Goal: Task Accomplishment & Management: Manage account settings

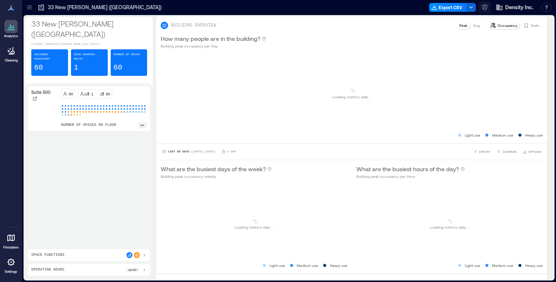
click at [486, 8] on icon "button" at bounding box center [484, 7] width 6 height 6
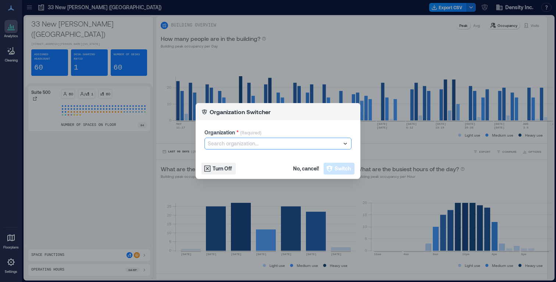
click at [248, 142] on div at bounding box center [274, 143] width 133 height 9
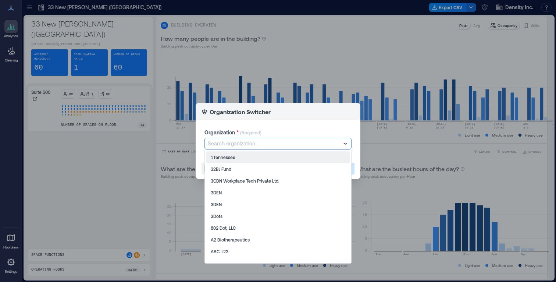
click at [248, 142] on div at bounding box center [274, 143] width 133 height 9
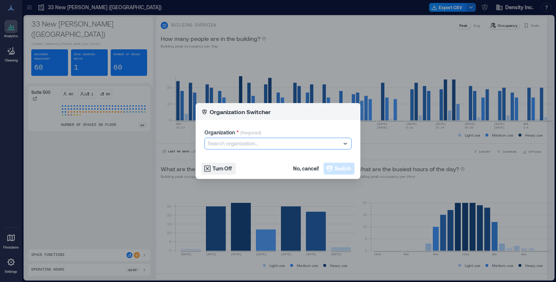
click at [257, 141] on div at bounding box center [274, 143] width 133 height 9
click at [250, 138] on div "Search organization..." at bounding box center [278, 143] width 146 height 11
click at [245, 150] on div "Organization * (Required) Search organization..." at bounding box center [278, 139] width 165 height 38
click at [244, 144] on div at bounding box center [274, 143] width 133 height 9
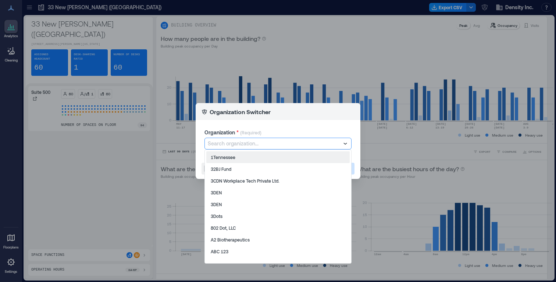
click at [239, 144] on div at bounding box center [274, 143] width 133 height 9
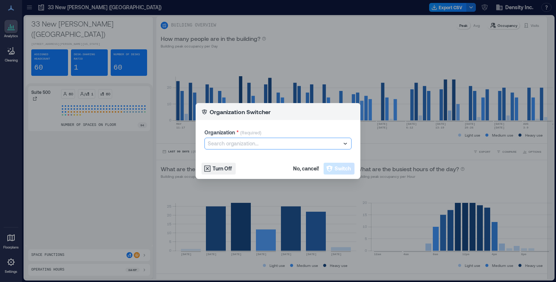
click at [236, 144] on div at bounding box center [274, 143] width 133 height 9
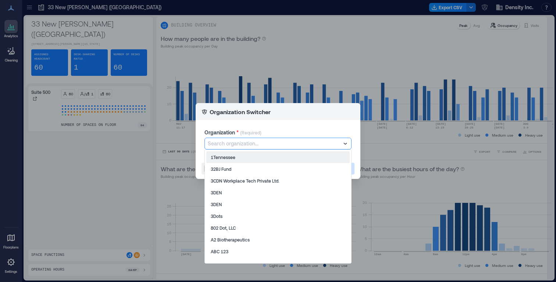
click at [237, 147] on div at bounding box center [274, 143] width 133 height 9
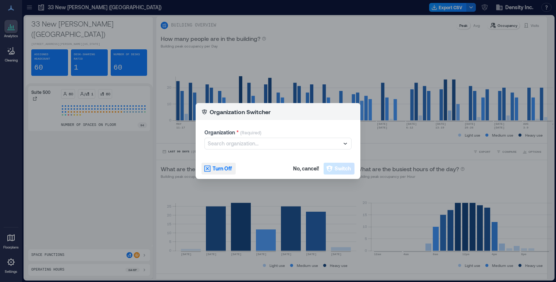
click at [219, 171] on span "Turn Off" at bounding box center [222, 168] width 19 height 7
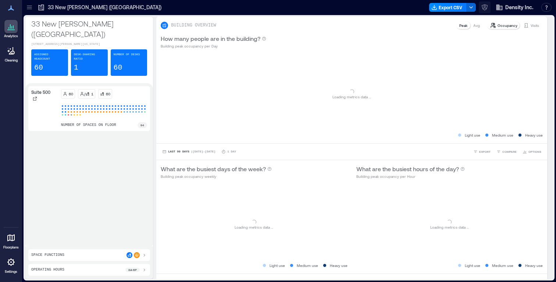
click at [485, 6] on icon "button" at bounding box center [485, 6] width 2 height 2
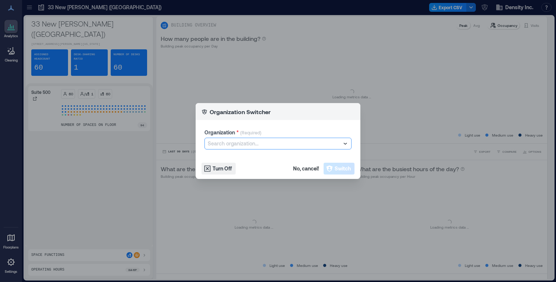
click at [270, 146] on div at bounding box center [274, 143] width 133 height 9
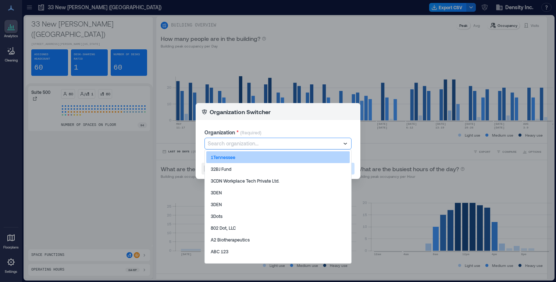
click at [248, 157] on div "1Tennessee" at bounding box center [277, 157] width 143 height 12
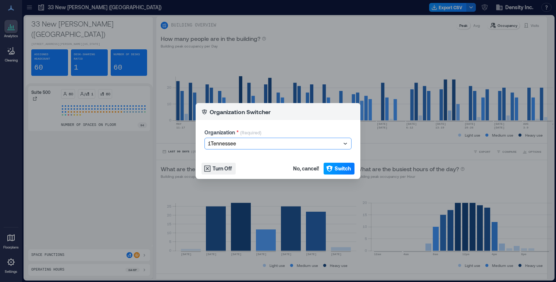
click at [328, 165] on icon "button" at bounding box center [329, 168] width 7 height 7
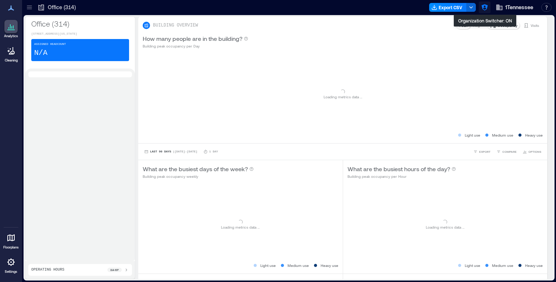
click at [484, 9] on icon "button" at bounding box center [484, 7] width 7 height 7
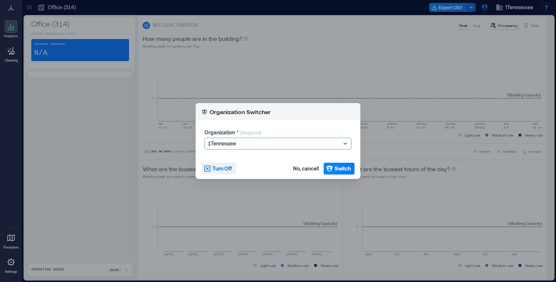
click at [226, 170] on span "Turn Off" at bounding box center [222, 168] width 19 height 7
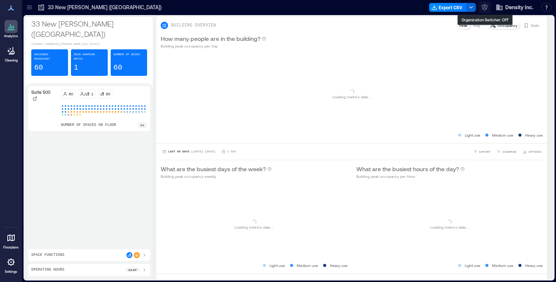
click at [479, 7] on button "button" at bounding box center [485, 7] width 12 height 12
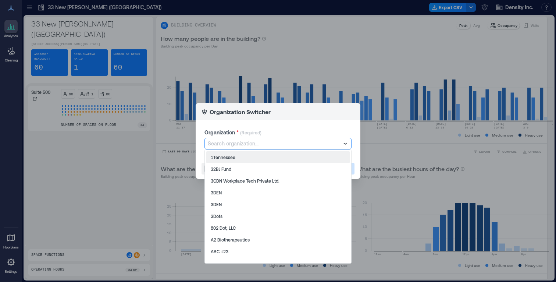
click at [255, 145] on div at bounding box center [274, 143] width 133 height 9
click at [257, 128] on div "Organization * (Required) 1Tennessee, 1 of 998. 998 results available. Use Up a…" at bounding box center [278, 139] width 165 height 38
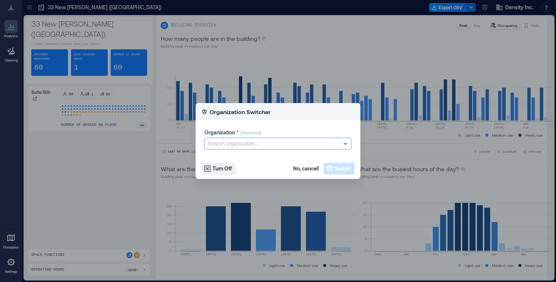
click at [252, 144] on div at bounding box center [274, 143] width 133 height 9
click at [252, 129] on p "(Required)" at bounding box center [250, 133] width 21 height 8
click at [243, 147] on div at bounding box center [274, 143] width 133 height 9
click at [263, 127] on div "Organization * (Required) Search organization..." at bounding box center [278, 139] width 165 height 38
click at [266, 140] on div at bounding box center [274, 143] width 133 height 9
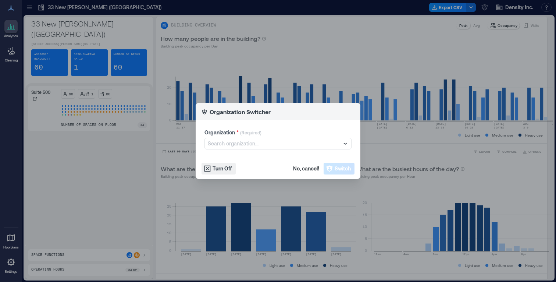
click at [264, 129] on div "Organization * (Required)" at bounding box center [278, 133] width 147 height 9
click at [253, 147] on div at bounding box center [274, 143] width 133 height 9
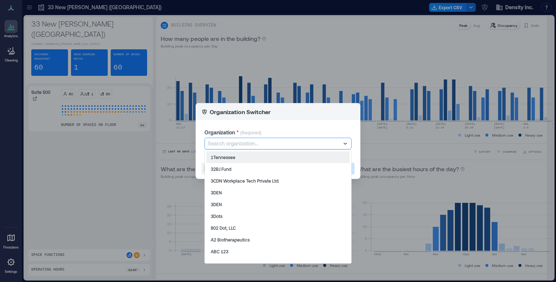
click at [265, 142] on div at bounding box center [274, 143] width 133 height 9
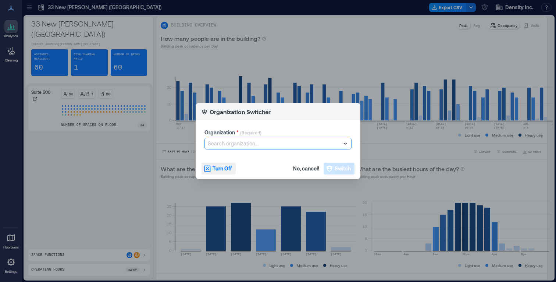
click at [220, 167] on span "Turn Off" at bounding box center [222, 168] width 19 height 7
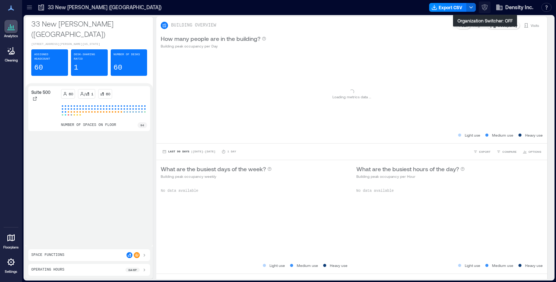
click at [483, 10] on icon "button" at bounding box center [484, 7] width 7 height 7
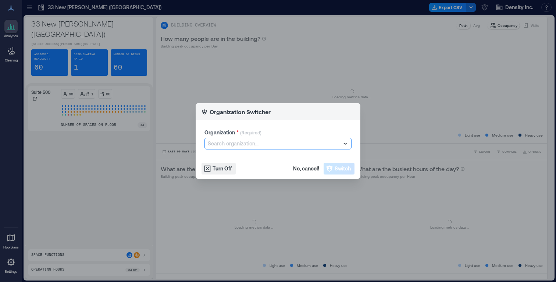
click at [275, 143] on div at bounding box center [274, 143] width 133 height 9
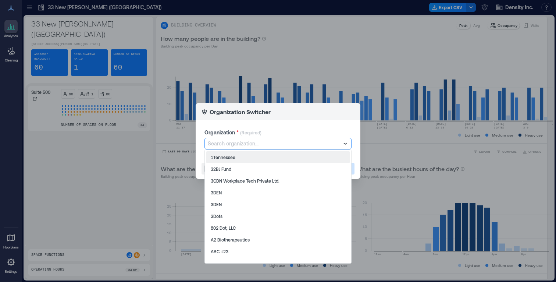
click at [251, 132] on p "(Required)" at bounding box center [250, 133] width 21 height 8
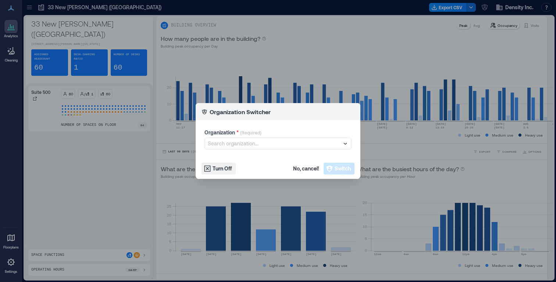
click at [220, 160] on footer "Turn Off No, cancel! Switch" at bounding box center [278, 168] width 165 height 21
click at [220, 167] on span "Turn Off" at bounding box center [222, 168] width 19 height 7
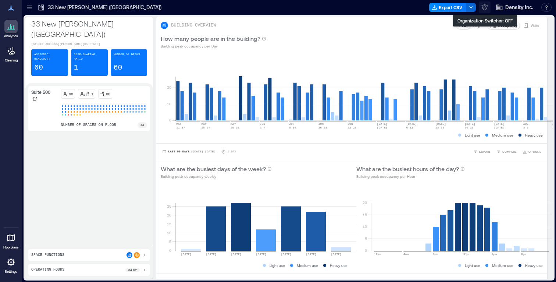
click at [486, 8] on icon "button" at bounding box center [484, 7] width 7 height 7
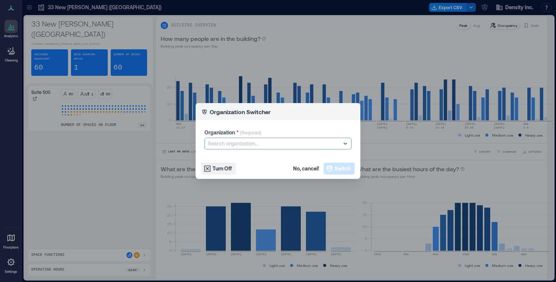
click at [265, 145] on div at bounding box center [274, 143] width 133 height 9
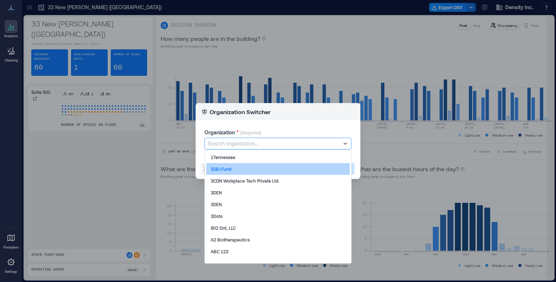
click at [245, 167] on div "32BJ Fund" at bounding box center [277, 169] width 143 height 12
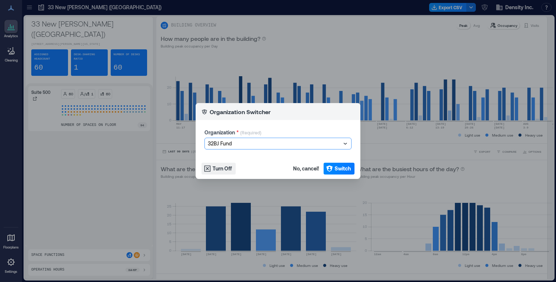
click at [343, 161] on footer "Turn Off No, cancel! Switch" at bounding box center [278, 168] width 165 height 21
click at [341, 165] on span "Switch" at bounding box center [343, 168] width 16 height 7
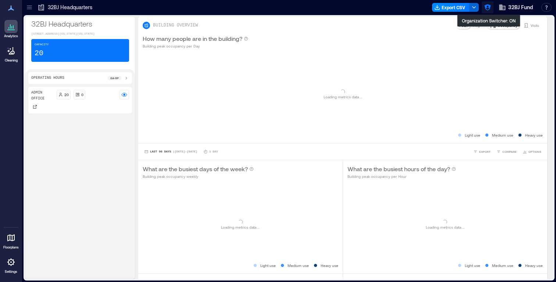
click at [484, 10] on button "button" at bounding box center [488, 7] width 12 height 12
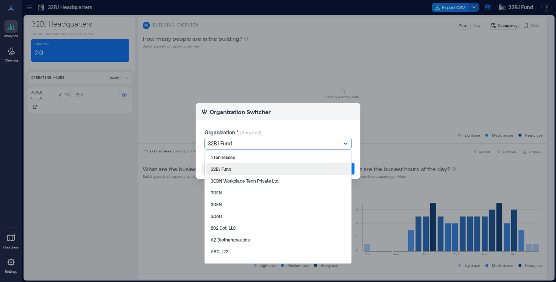
click at [291, 142] on div at bounding box center [274, 143] width 133 height 9
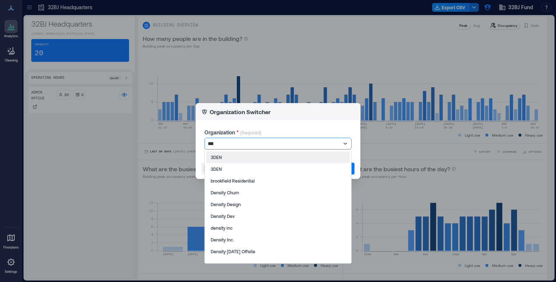
type input "****"
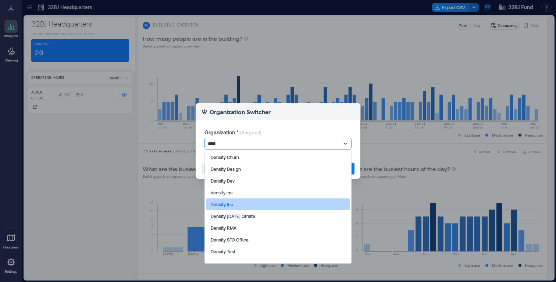
click at [250, 206] on div "Density Inc." at bounding box center [277, 204] width 143 height 12
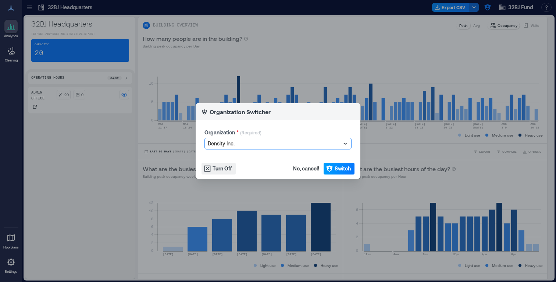
click at [342, 167] on span "Switch" at bounding box center [343, 168] width 16 height 7
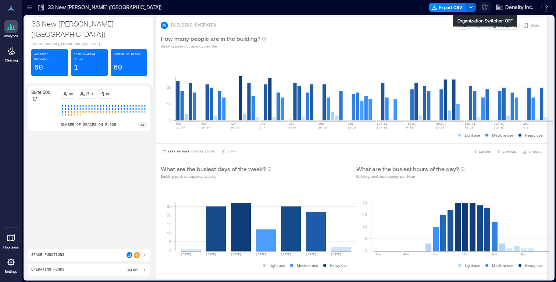
click at [481, 10] on icon "button" at bounding box center [484, 7] width 7 height 7
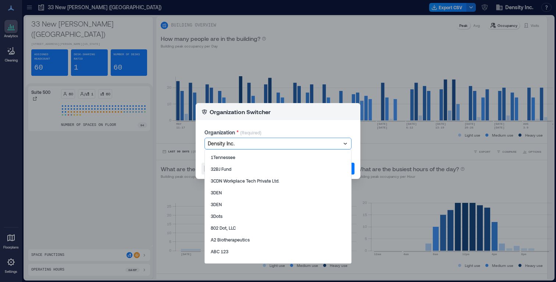
click at [279, 142] on div at bounding box center [274, 143] width 133 height 9
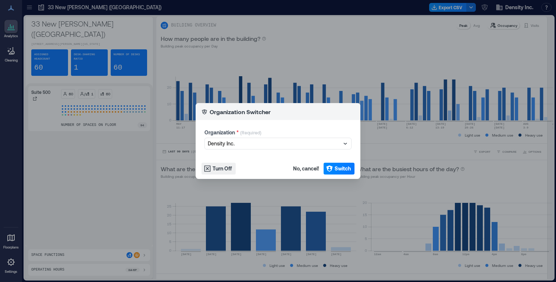
click at [276, 128] on div "Organization * (Required) Density Inc." at bounding box center [278, 139] width 165 height 38
click at [300, 166] on span "No, cancel!" at bounding box center [306, 168] width 26 height 7
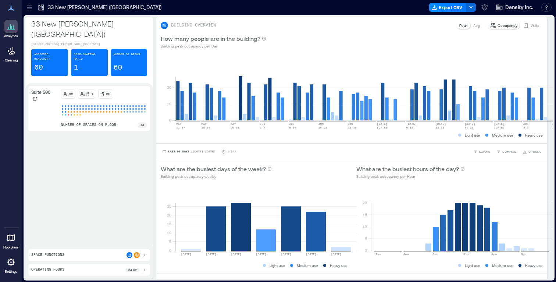
click at [17, 269] on link "Settings" at bounding box center [11, 264] width 18 height 23
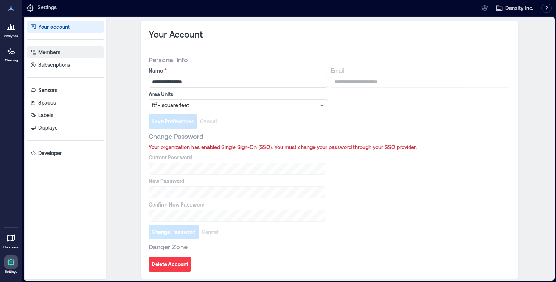
click at [63, 56] on link "Members" at bounding box center [65, 52] width 77 height 12
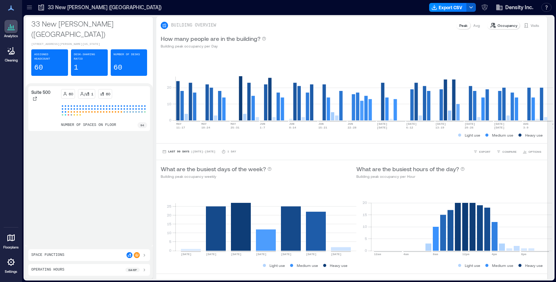
click at [466, 6] on button "button" at bounding box center [471, 7] width 10 height 9
click at [508, 7] on span "Density Inc." at bounding box center [519, 7] width 28 height 7
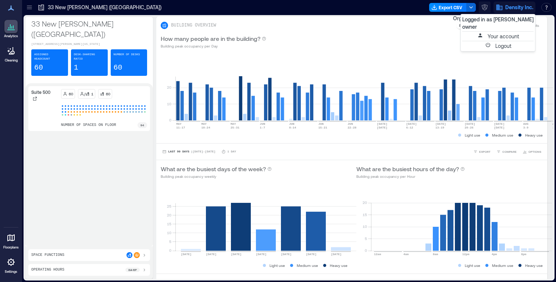
click at [483, 10] on icon "button" at bounding box center [484, 7] width 7 height 7
type input "******"
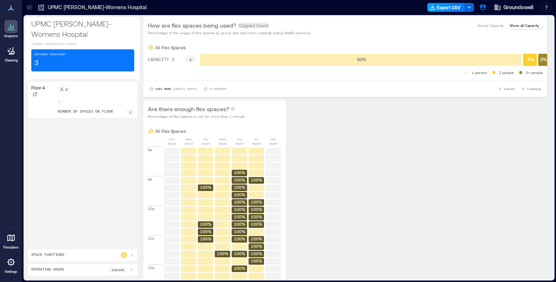
click at [456, 8] on button "Export CSV" at bounding box center [446, 7] width 38 height 9
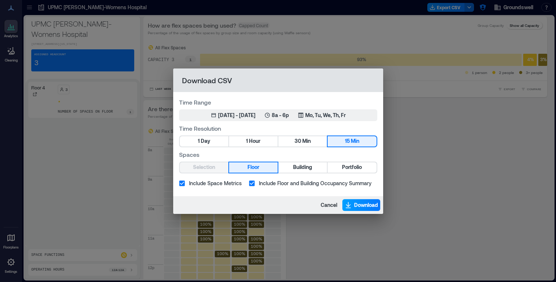
click at [357, 206] on span "Download" at bounding box center [366, 204] width 24 height 7
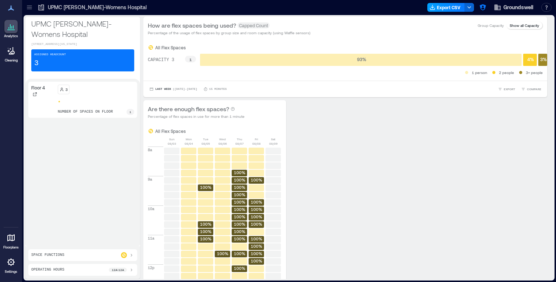
click at [457, 8] on button "Export CSV" at bounding box center [446, 7] width 38 height 9
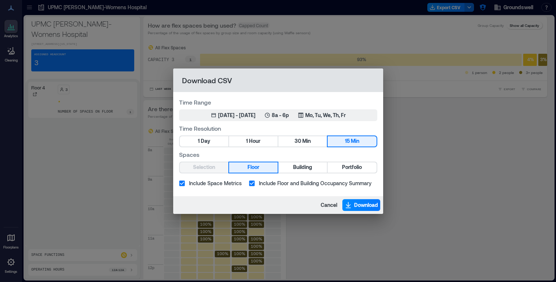
click at [311, 185] on span "Include Floor and Building Occupancy Summary" at bounding box center [315, 183] width 113 height 8
click at [352, 202] on button "Download" at bounding box center [361, 205] width 38 height 12
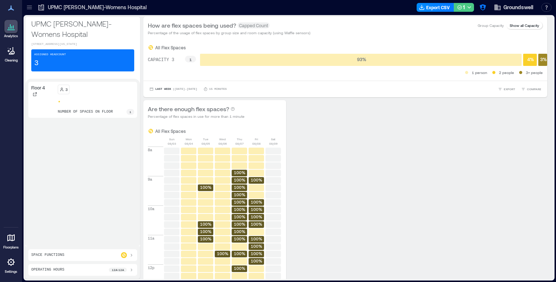
click at [467, 7] on icon "button" at bounding box center [469, 7] width 6 height 6
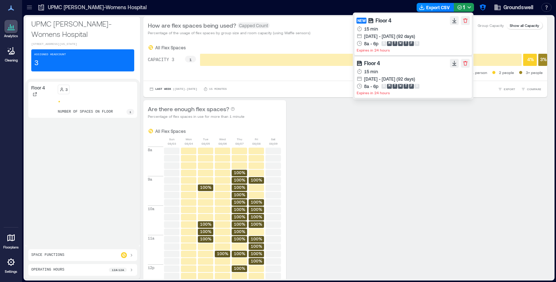
click at [465, 20] on icon "button" at bounding box center [466, 21] width 6 height 6
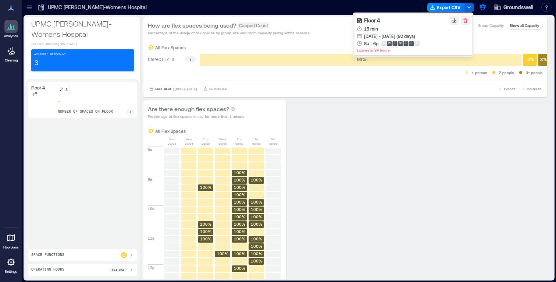
click at [466, 20] on icon "button" at bounding box center [466, 21] width 6 height 6
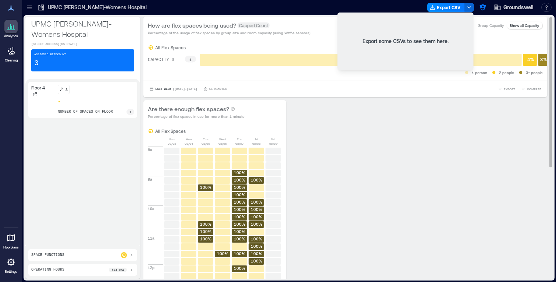
click at [395, 96] on div "Last Week | Aug 3 - Aug 9 15 minutes EXPORT COMPARE" at bounding box center [345, 89] width 404 height 17
click at [487, 38] on div "How are flex spaces being used? Capped Count Percentage of the usage of flex sp…" at bounding box center [345, 29] width 404 height 24
click at [469, 7] on polyline "button" at bounding box center [469, 7] width 3 height 1
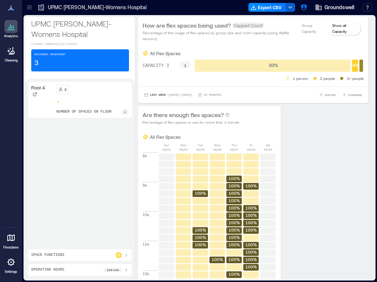
click at [289, 8] on icon "button" at bounding box center [291, 7] width 6 height 6
click at [271, 7] on button "Export CSV" at bounding box center [268, 7] width 38 height 9
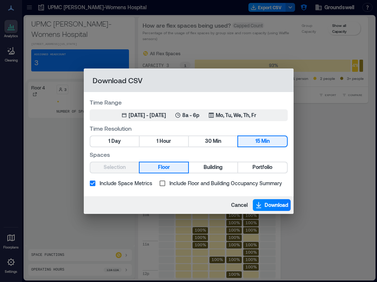
click at [201, 183] on span "Include Floor and Building Occupancy Summary" at bounding box center [226, 183] width 113 height 8
click at [271, 207] on span "Download" at bounding box center [277, 204] width 24 height 7
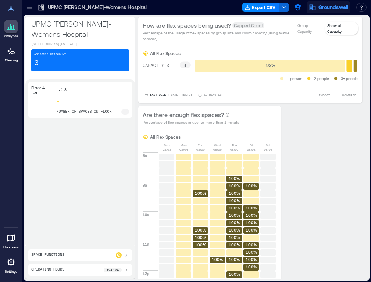
click at [330, 9] on span "Groundswell" at bounding box center [334, 7] width 30 height 7
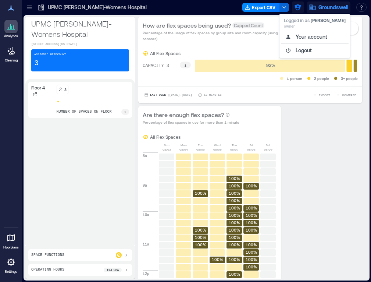
click at [301, 8] on icon "button" at bounding box center [297, 7] width 7 height 7
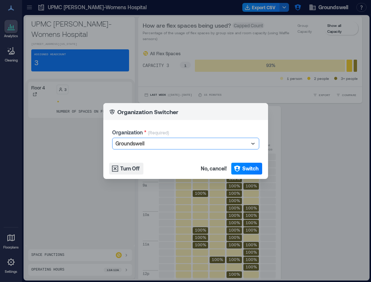
click at [183, 143] on div at bounding box center [181, 143] width 133 height 9
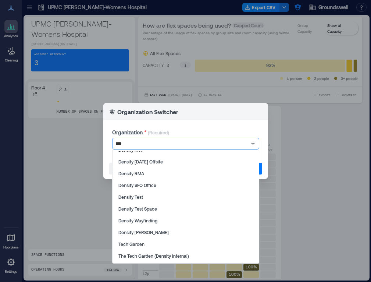
scroll to position [43, 0]
type input "*******"
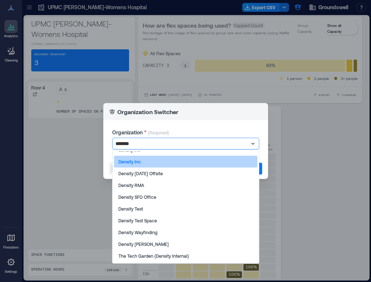
click at [143, 163] on div "Density Inc." at bounding box center [185, 162] width 143 height 12
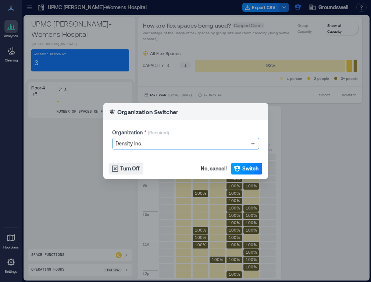
click at [234, 171] on icon "button" at bounding box center [237, 168] width 7 height 7
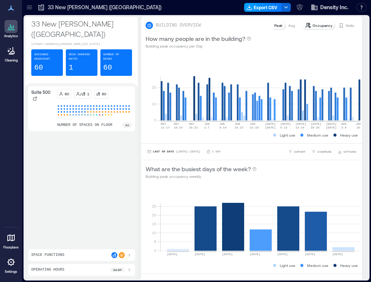
click at [278, 7] on button "Export CSV" at bounding box center [263, 7] width 38 height 9
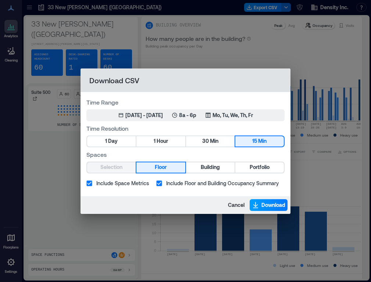
click at [274, 202] on span "Download" at bounding box center [274, 204] width 24 height 7
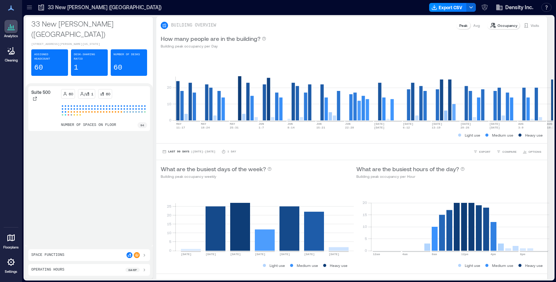
click at [7, 238] on icon at bounding box center [10, 237] width 7 height 7
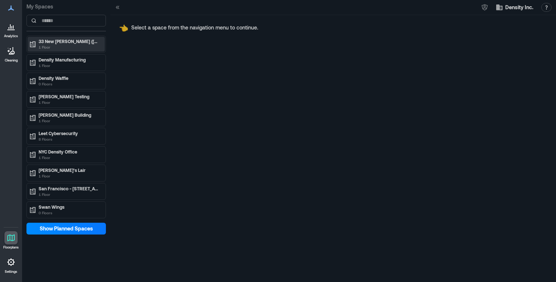
click at [75, 46] on p "1 Floor" at bounding box center [70, 47] width 62 height 6
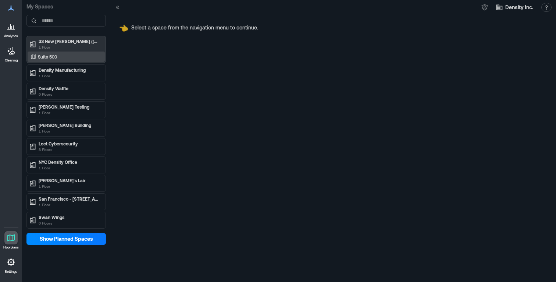
click at [72, 60] on div "Suite 500" at bounding box center [64, 56] width 71 height 7
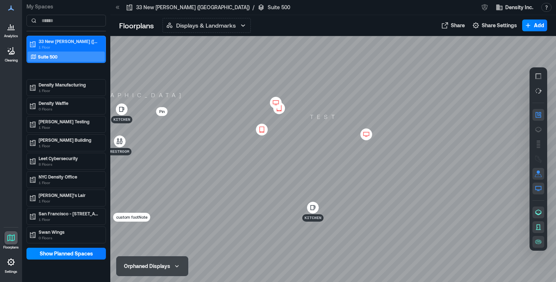
drag, startPoint x: 270, startPoint y: 128, endPoint x: 239, endPoint y: 116, distance: 33.8
click at [239, 116] on div at bounding box center [333, 159] width 446 height 246
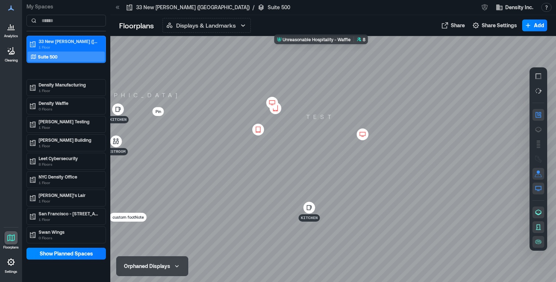
click at [334, 70] on div at bounding box center [333, 159] width 446 height 246
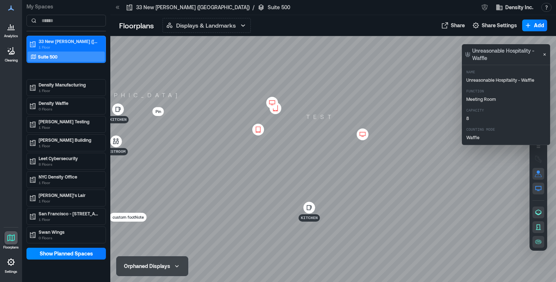
click at [358, 70] on div at bounding box center [333, 159] width 446 height 246
click at [545, 53] on icon "Close" at bounding box center [545, 54] width 6 height 6
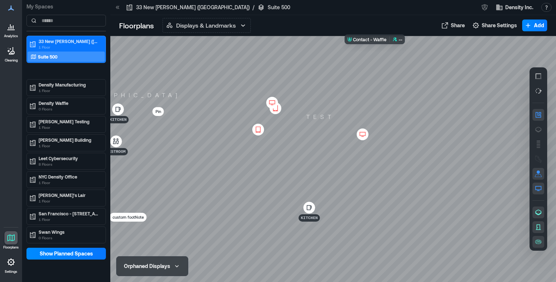
click at [383, 56] on div at bounding box center [333, 159] width 446 height 246
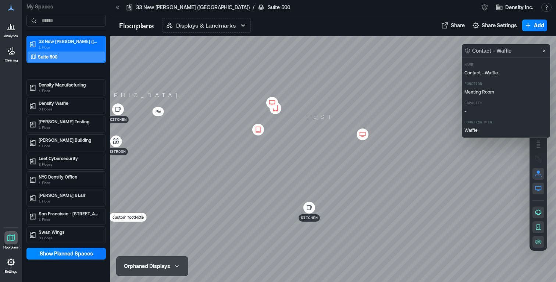
scroll to position [0, 1]
click at [545, 51] on icon "Close" at bounding box center [544, 51] width 3 height 3
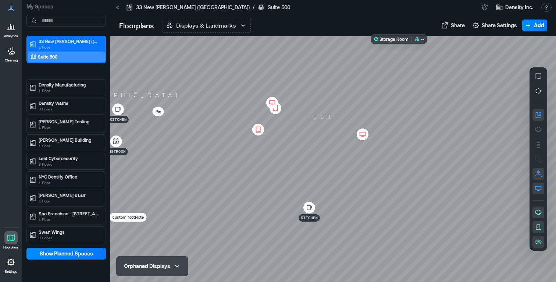
click at [406, 54] on div at bounding box center [333, 159] width 446 height 246
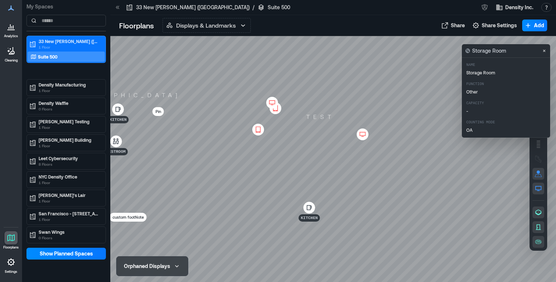
scroll to position [0, 21]
click at [544, 51] on icon "Close" at bounding box center [544, 51] width 3 height 3
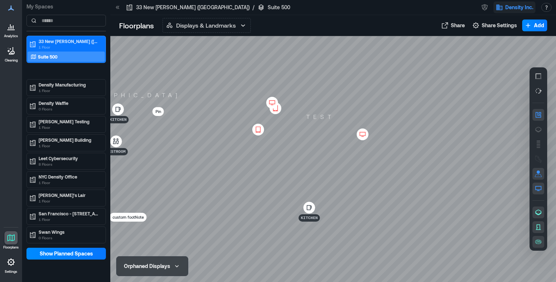
click at [505, 7] on button "Density Inc." at bounding box center [515, 7] width 42 height 12
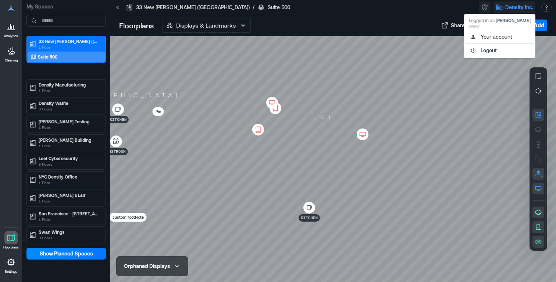
click at [486, 10] on icon "button" at bounding box center [484, 7] width 7 height 7
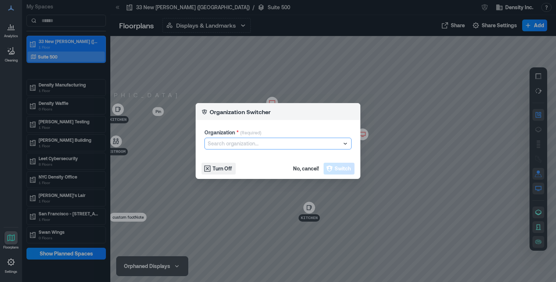
click at [272, 143] on div at bounding box center [274, 143] width 133 height 9
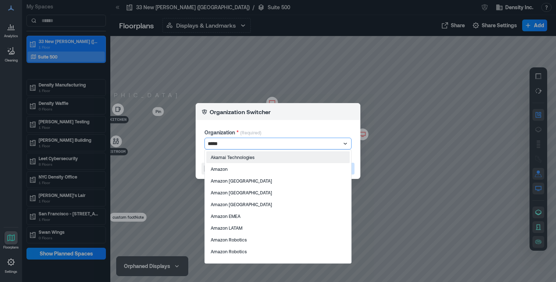
type input "******"
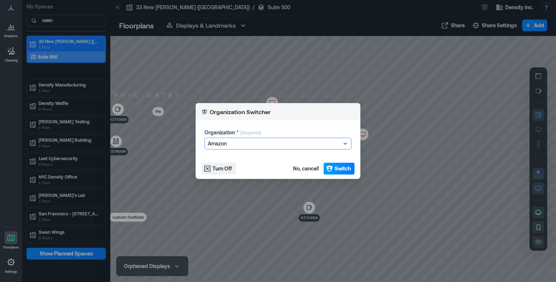
click at [341, 166] on span "Switch" at bounding box center [343, 168] width 16 height 7
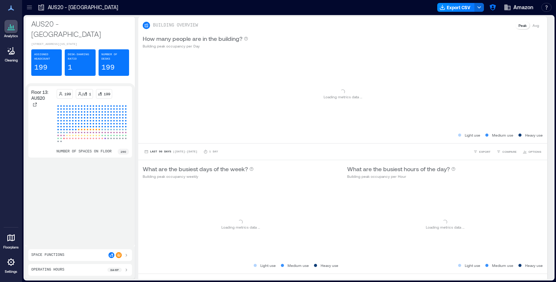
drag, startPoint x: 12, startPoint y: 243, endPoint x: 17, endPoint y: 253, distance: 10.9
click at [12, 243] on div at bounding box center [10, 237] width 13 height 13
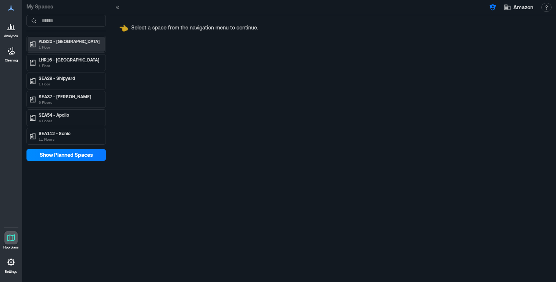
click at [63, 47] on p "1 Floor" at bounding box center [70, 47] width 62 height 6
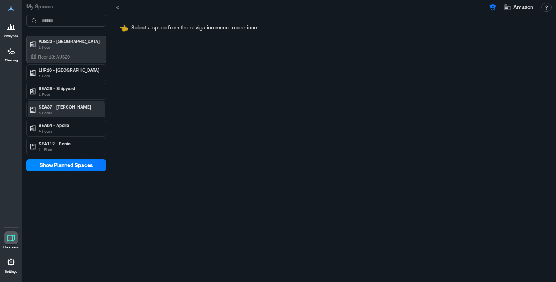
click at [67, 110] on p "6 Floors" at bounding box center [70, 113] width 62 height 6
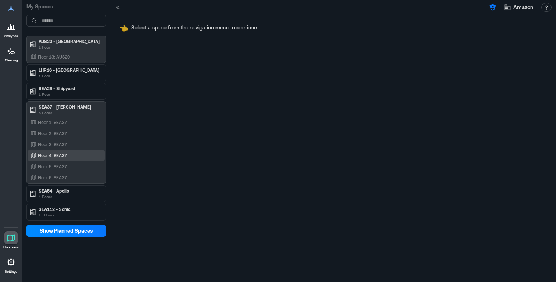
click at [60, 154] on p "Floor 4: SEA37" at bounding box center [52, 155] width 29 height 6
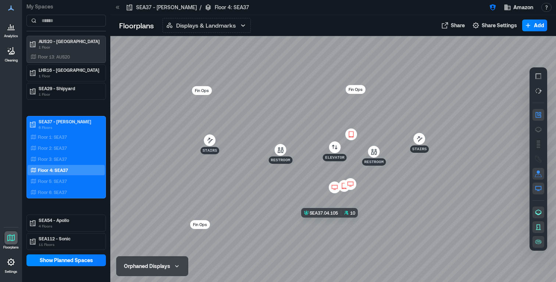
click at [342, 240] on div at bounding box center [333, 159] width 446 height 246
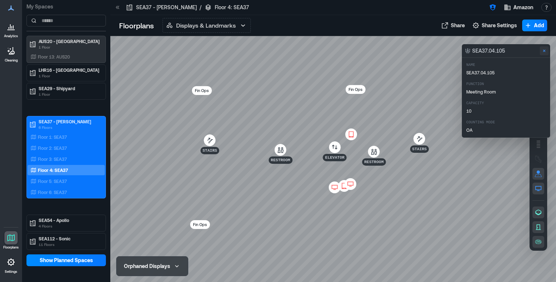
click at [544, 50] on icon "Close" at bounding box center [544, 51] width 3 height 3
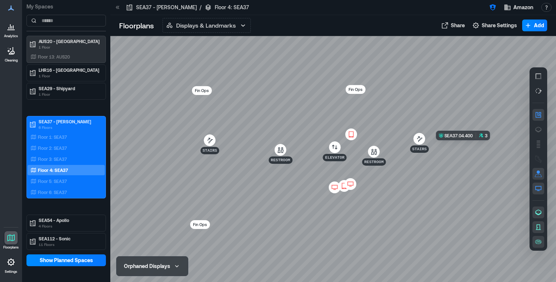
click at [467, 151] on div at bounding box center [333, 159] width 446 height 246
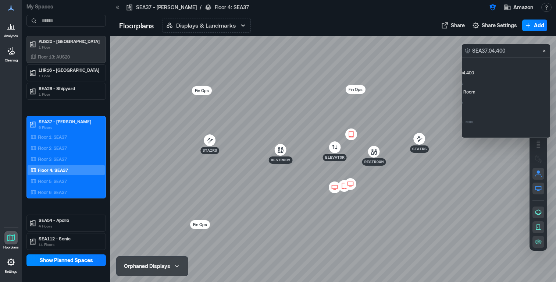
scroll to position [0, 3]
click at [544, 51] on icon "Close" at bounding box center [544, 51] width 3 height 3
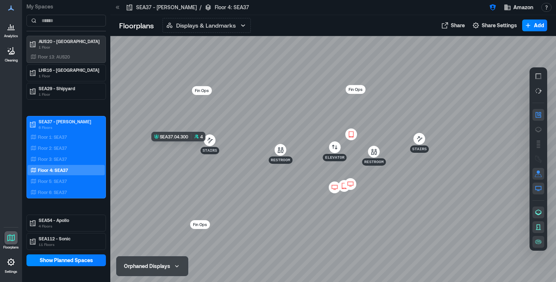
click at [186, 153] on div at bounding box center [333, 159] width 446 height 246
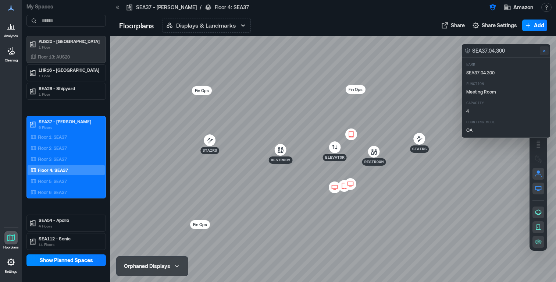
drag, startPoint x: 545, startPoint y: 50, endPoint x: 529, endPoint y: 59, distance: 18.8
click at [545, 50] on icon "Close" at bounding box center [544, 51] width 6 height 6
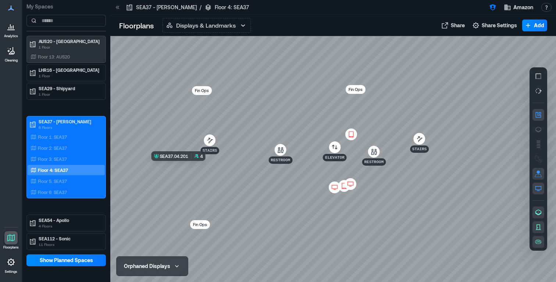
click at [189, 167] on div at bounding box center [333, 159] width 446 height 246
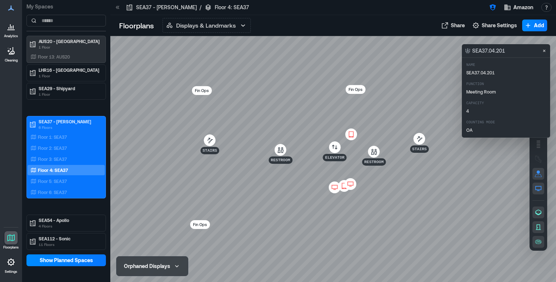
click at [544, 52] on icon "Close" at bounding box center [544, 51] width 6 height 6
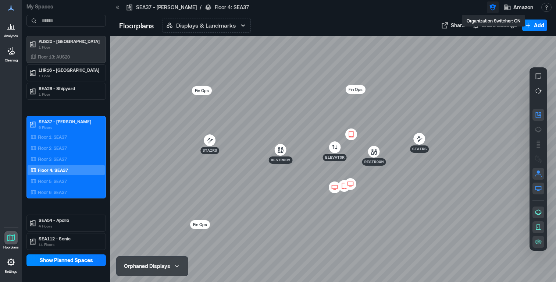
click at [491, 8] on icon "button" at bounding box center [492, 7] width 7 height 7
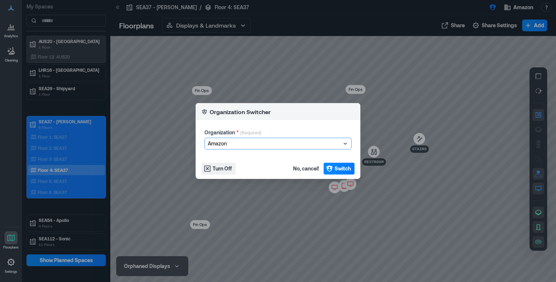
click at [303, 139] on div at bounding box center [274, 143] width 133 height 9
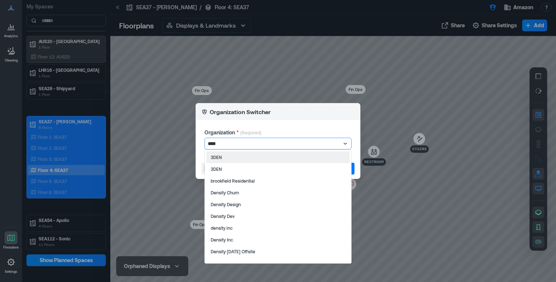
type input "*****"
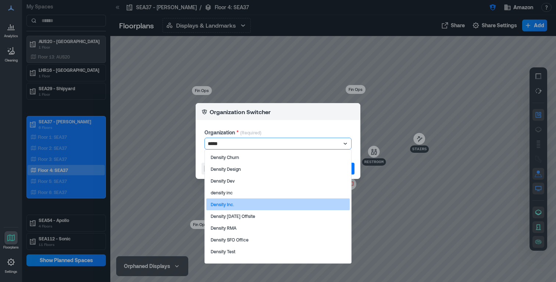
click at [238, 199] on div "Density Inc." at bounding box center [277, 204] width 143 height 12
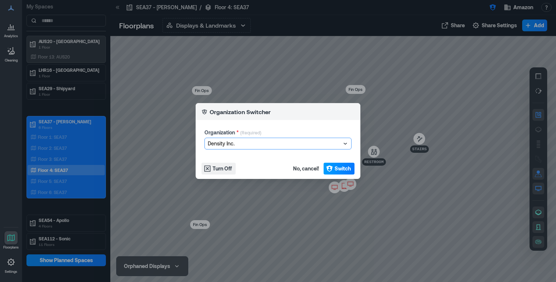
click at [335, 170] on span "Switch" at bounding box center [343, 168] width 16 height 7
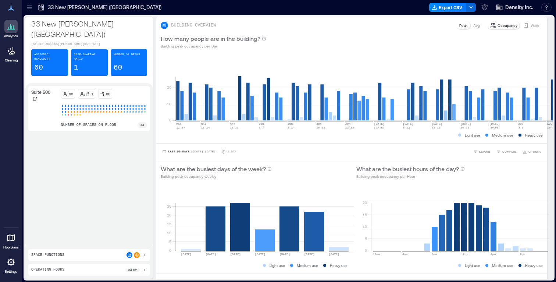
click at [13, 264] on icon at bounding box center [10, 261] width 7 height 7
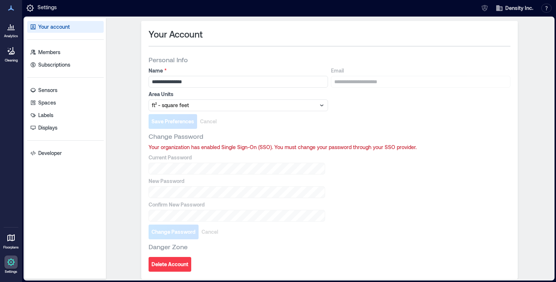
click at [10, 239] on icon at bounding box center [10, 237] width 7 height 7
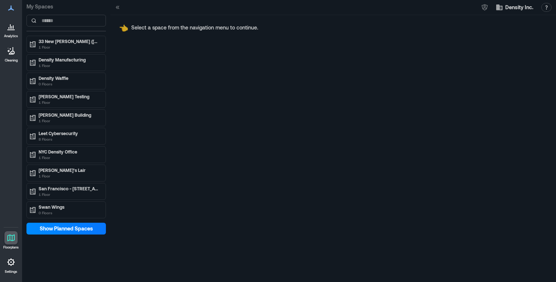
click at [8, 261] on icon at bounding box center [11, 261] width 9 height 9
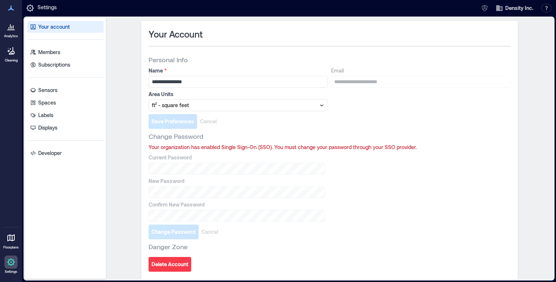
click at [13, 241] on icon at bounding box center [11, 237] width 9 height 9
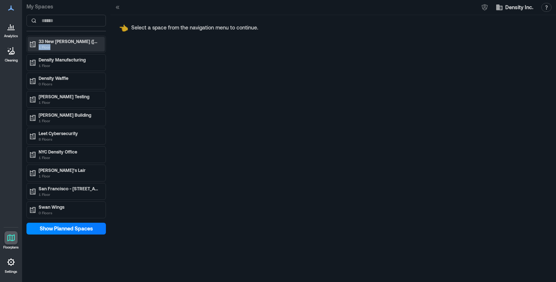
click at [84, 44] on p "1 Floor" at bounding box center [70, 47] width 62 height 6
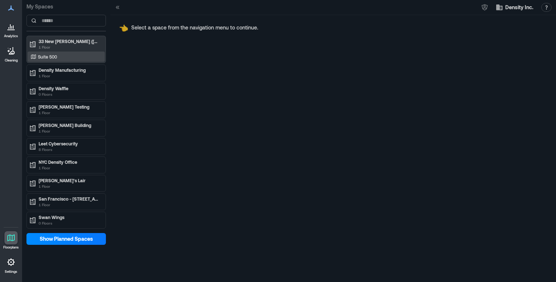
click at [70, 58] on div "Suite 500" at bounding box center [64, 56] width 71 height 7
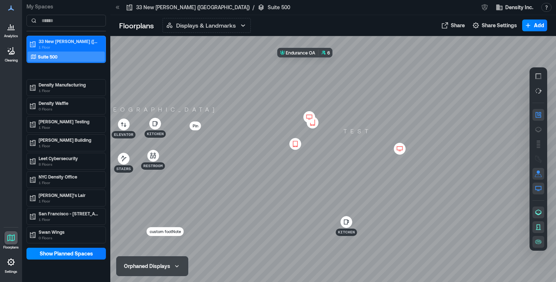
click at [331, 82] on div at bounding box center [333, 159] width 446 height 246
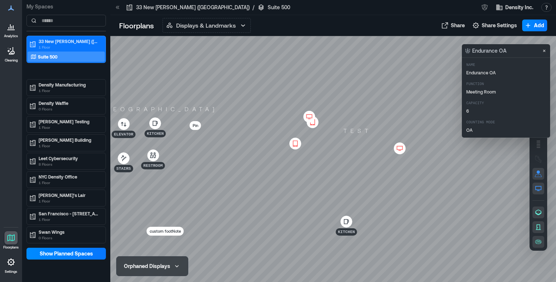
click at [375, 82] on div at bounding box center [333, 159] width 446 height 246
click at [544, 51] on icon "Close" at bounding box center [544, 51] width 6 height 6
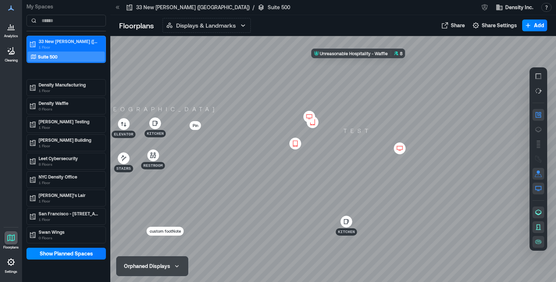
click at [364, 82] on div at bounding box center [333, 159] width 446 height 246
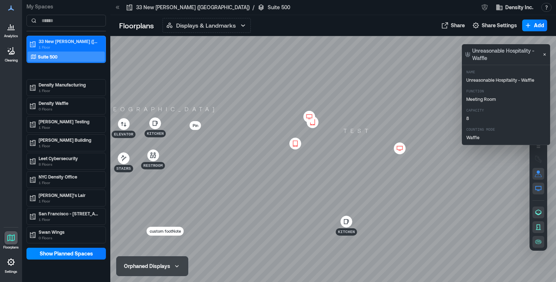
drag, startPoint x: 542, startPoint y: 53, endPoint x: 529, endPoint y: 55, distance: 13.8
click at [543, 53] on icon "Close" at bounding box center [545, 54] width 6 height 6
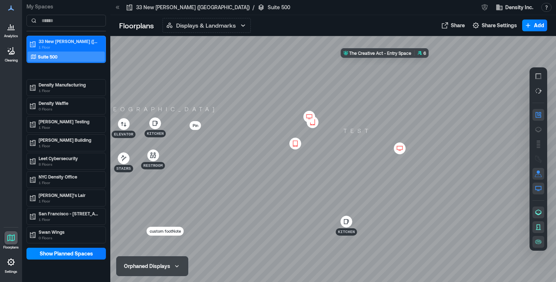
click at [395, 79] on div at bounding box center [333, 159] width 446 height 246
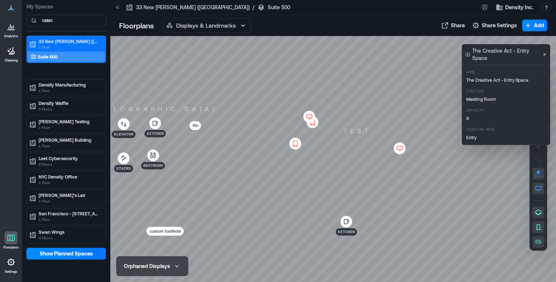
click at [374, 79] on div at bounding box center [333, 159] width 446 height 246
drag, startPoint x: 394, startPoint y: 78, endPoint x: 409, endPoint y: 103, distance: 29.0
click at [394, 79] on div at bounding box center [333, 159] width 446 height 246
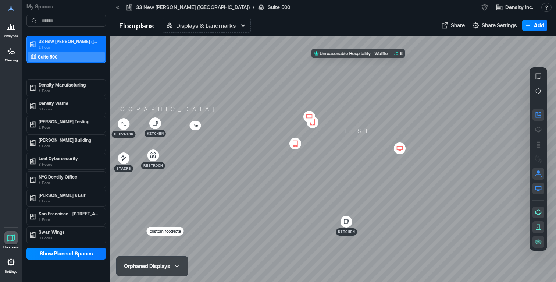
click at [374, 78] on div at bounding box center [333, 159] width 446 height 246
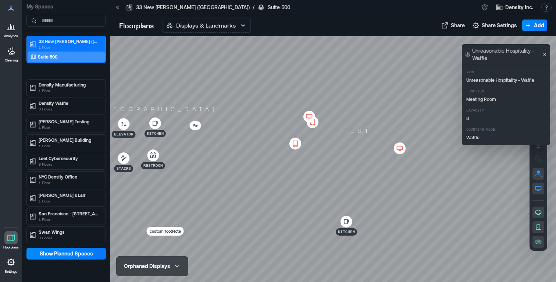
drag, startPoint x: 389, startPoint y: 79, endPoint x: 379, endPoint y: 50, distance: 30.4
click at [389, 79] on div at bounding box center [333, 159] width 446 height 246
click at [377, 45] on div at bounding box center [333, 159] width 446 height 246
click at [422, 40] on div at bounding box center [333, 159] width 446 height 246
click at [547, 54] on icon "Close" at bounding box center [545, 54] width 6 height 6
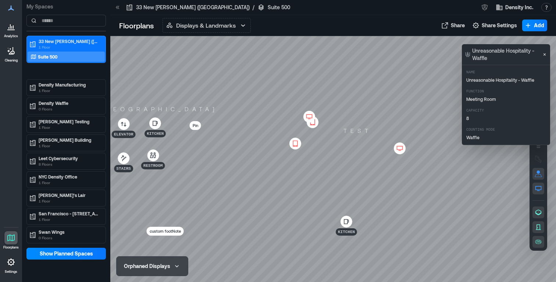
drag, startPoint x: 399, startPoint y: 26, endPoint x: 423, endPoint y: 38, distance: 27.2
click at [399, 26] on div "Displays & Landmarks Displays & Landmarks Wayfinding Routes Live Heatmap Live A…" at bounding box center [297, 25] width 268 height 15
click at [546, 55] on icon "Close" at bounding box center [545, 54] width 6 height 6
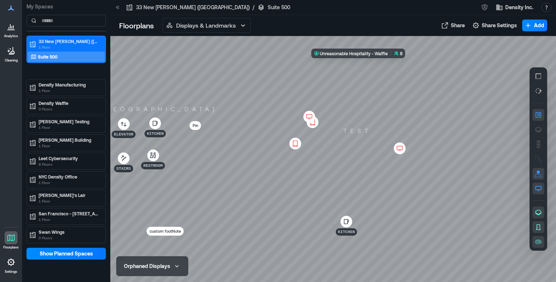
click at [368, 77] on div at bounding box center [333, 159] width 446 height 246
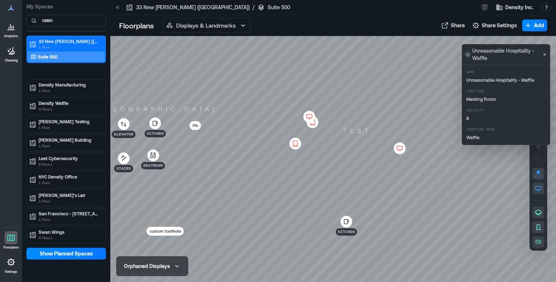
click at [171, 265] on button "Orphaned Displays" at bounding box center [152, 266] width 63 height 10
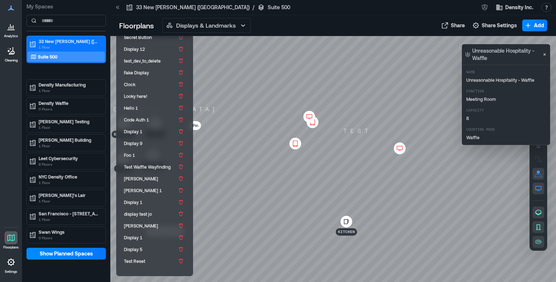
click at [265, 53] on div at bounding box center [333, 159] width 446 height 246
drag, startPoint x: 217, startPoint y: 273, endPoint x: 210, endPoint y: 256, distance: 18.4
click at [216, 273] on div at bounding box center [333, 159] width 446 height 246
click at [210, 57] on div at bounding box center [333, 159] width 446 height 246
click at [545, 56] on icon "Close" at bounding box center [545, 54] width 6 height 6
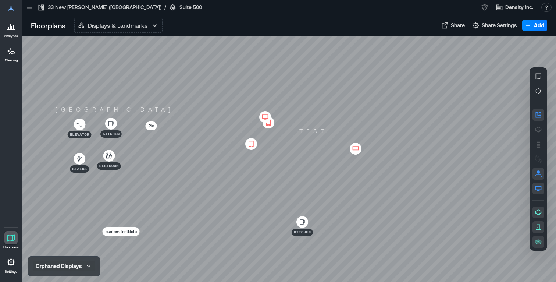
click at [83, 263] on button "Orphaned Displays" at bounding box center [64, 266] width 63 height 10
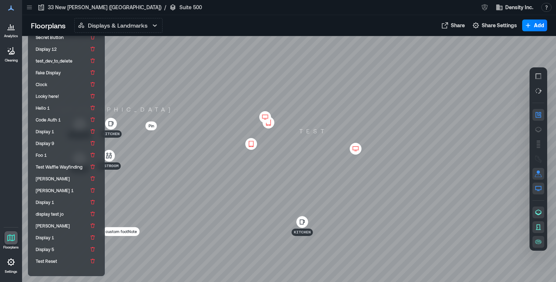
click at [153, 201] on div at bounding box center [289, 159] width 534 height 246
click at [357, 81] on div at bounding box center [289, 159] width 534 height 246
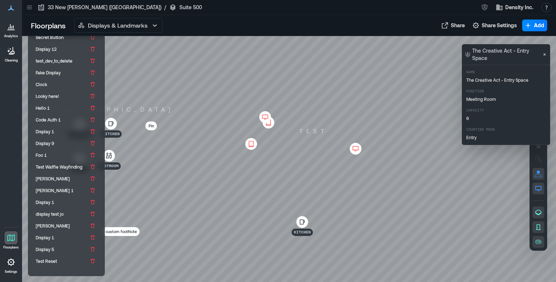
click at [378, 72] on div at bounding box center [289, 159] width 534 height 246
click at [348, 75] on div at bounding box center [289, 159] width 534 height 246
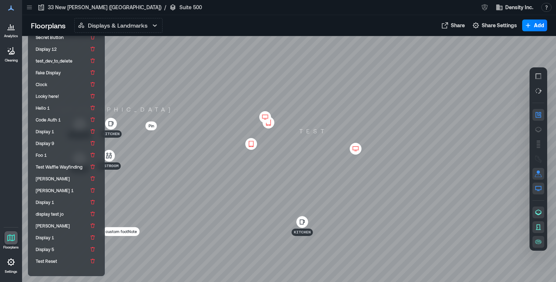
click at [340, 80] on div at bounding box center [289, 159] width 534 height 246
click at [328, 83] on div at bounding box center [289, 159] width 534 height 246
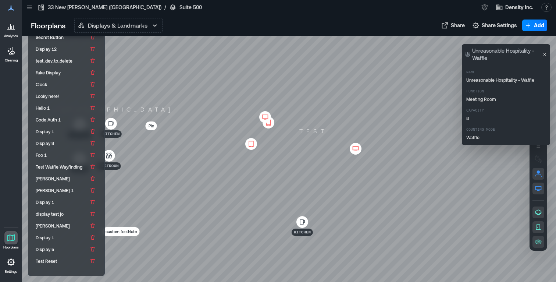
click at [497, 108] on p "Capacity" at bounding box center [515, 111] width 99 height 6
click at [261, 83] on div at bounding box center [289, 159] width 534 height 246
click at [327, 82] on div at bounding box center [289, 159] width 534 height 246
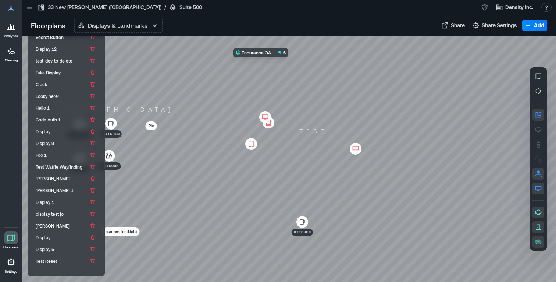
click at [281, 81] on div at bounding box center [289, 159] width 534 height 246
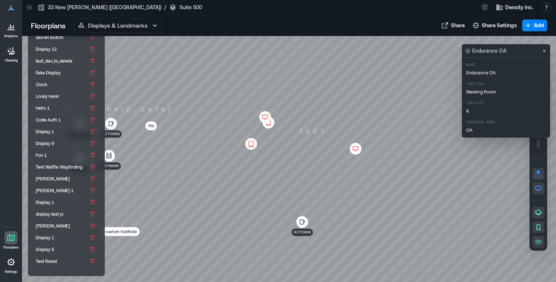
click at [331, 69] on div at bounding box center [289, 159] width 534 height 246
click at [547, 51] on button "Close" at bounding box center [544, 50] width 9 height 9
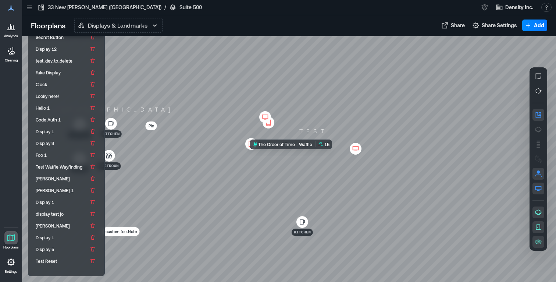
click at [333, 172] on div at bounding box center [289, 159] width 534 height 246
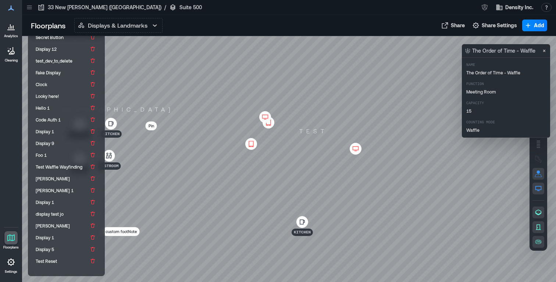
click at [544, 45] on div "The Order of Time - Waffle" at bounding box center [506, 50] width 88 height 13
click at [544, 51] on icon "Close" at bounding box center [544, 51] width 3 height 3
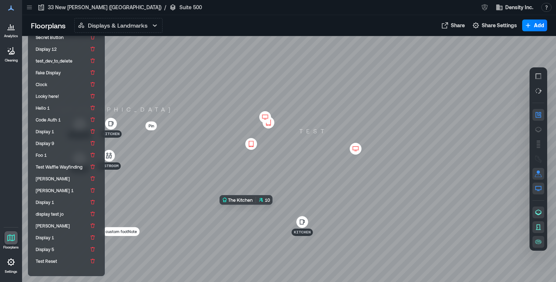
click at [263, 229] on div at bounding box center [289, 159] width 534 height 246
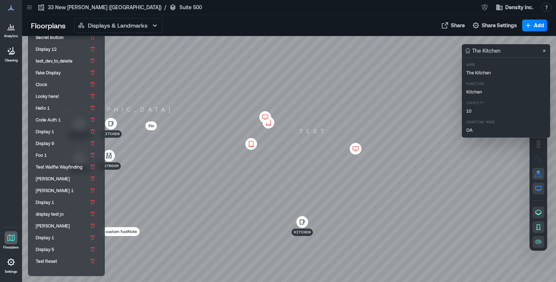
click at [542, 51] on icon "Close" at bounding box center [544, 51] width 6 height 6
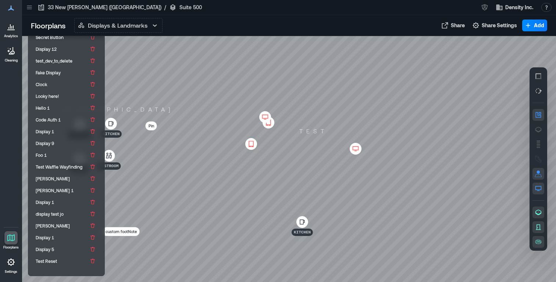
click at [301, 222] on icon at bounding box center [302, 221] width 7 height 7
click at [277, 224] on div at bounding box center [289, 159] width 534 height 246
click at [224, 230] on div at bounding box center [289, 159] width 534 height 246
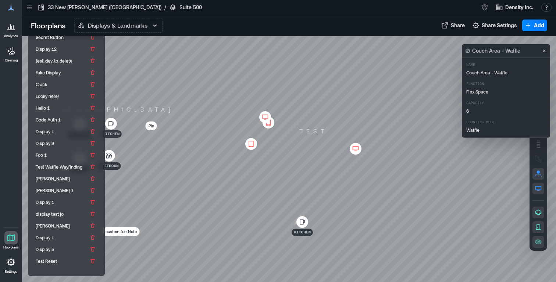
drag, startPoint x: 271, startPoint y: 227, endPoint x: 279, endPoint y: 222, distance: 9.4
click at [271, 227] on div at bounding box center [289, 159] width 534 height 246
click at [548, 51] on button "Close" at bounding box center [544, 50] width 9 height 9
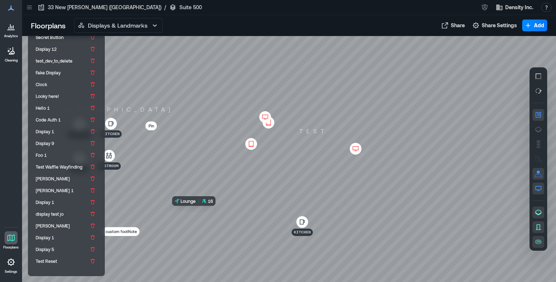
click at [238, 244] on div at bounding box center [289, 159] width 534 height 246
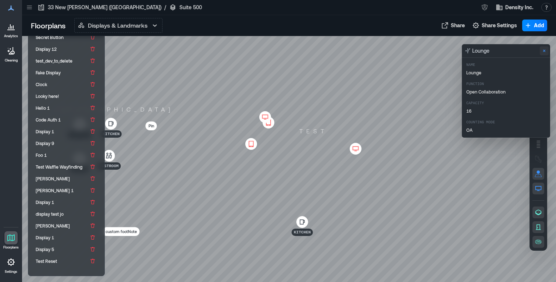
click at [545, 53] on icon "Close" at bounding box center [544, 51] width 6 height 6
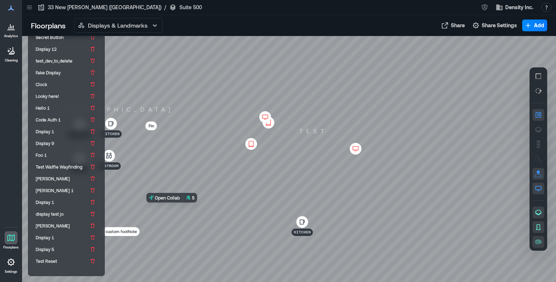
click at [182, 225] on div at bounding box center [289, 159] width 534 height 246
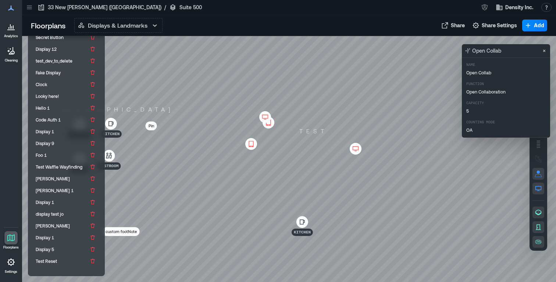
click at [545, 49] on icon "Close" at bounding box center [544, 51] width 6 height 6
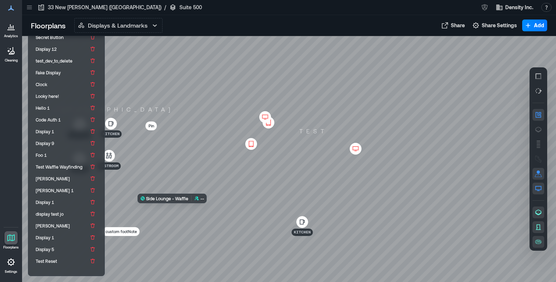
click at [181, 247] on div at bounding box center [289, 159] width 534 height 246
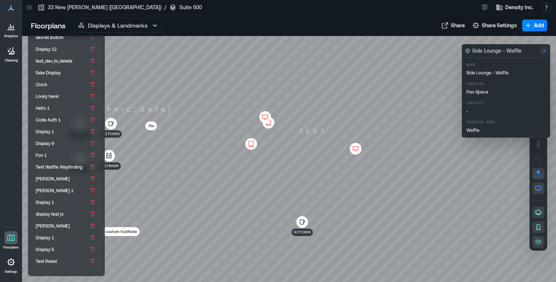
click at [547, 51] on button "Close" at bounding box center [544, 50] width 9 height 9
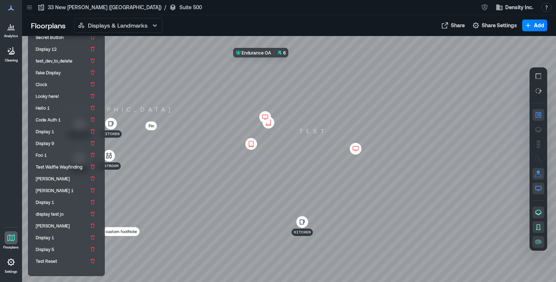
click at [272, 80] on div at bounding box center [289, 159] width 534 height 246
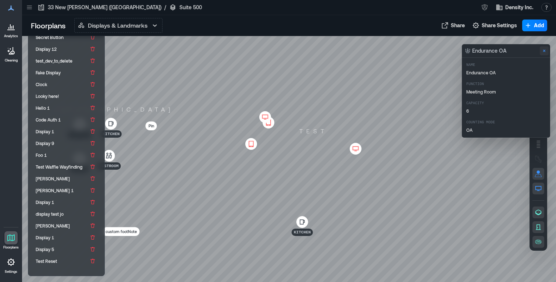
click at [547, 49] on icon "Close" at bounding box center [544, 51] width 6 height 6
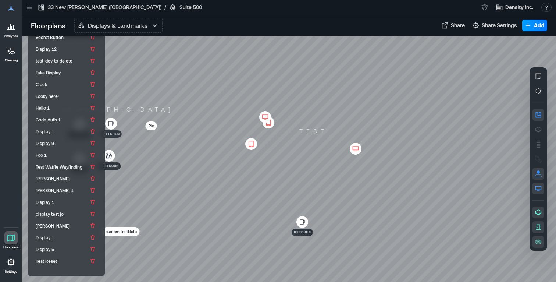
click at [527, 23] on icon "button" at bounding box center [528, 25] width 7 height 7
click at [353, 146] on icon at bounding box center [356, 148] width 6 height 4
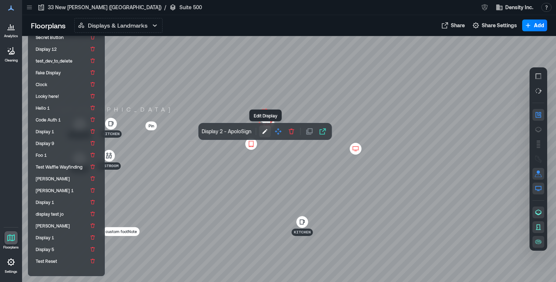
click at [265, 132] on icon "button" at bounding box center [265, 131] width 5 height 5
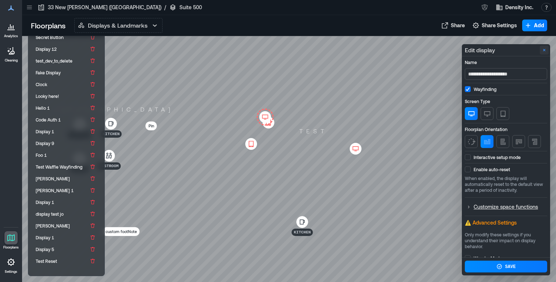
click at [543, 50] on icon "Close" at bounding box center [544, 50] width 6 height 6
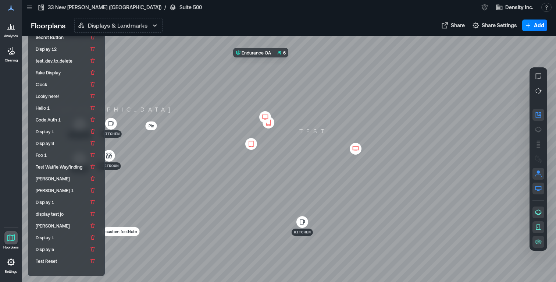
click at [272, 81] on div at bounding box center [289, 159] width 534 height 246
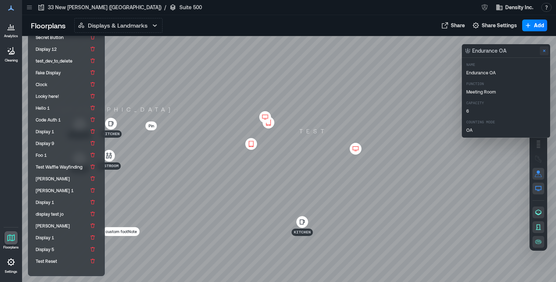
click at [543, 51] on icon "Close" at bounding box center [544, 51] width 6 height 6
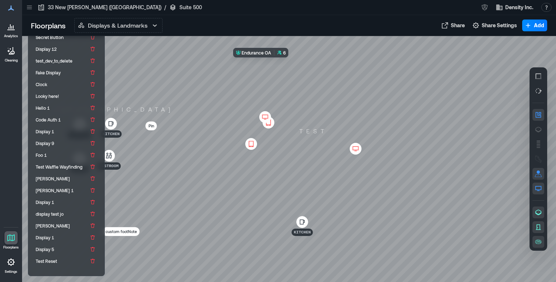
click at [280, 85] on div at bounding box center [289, 159] width 534 height 246
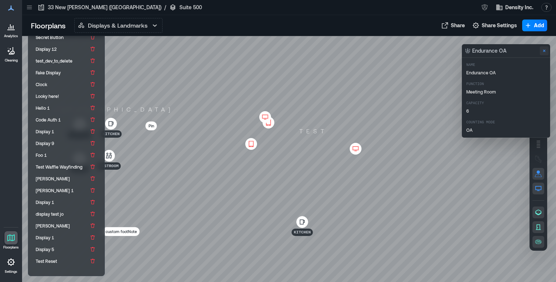
click at [543, 52] on icon "Close" at bounding box center [544, 51] width 6 height 6
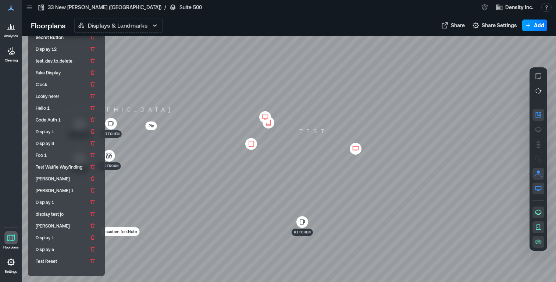
click at [535, 29] on span "Add" at bounding box center [539, 25] width 10 height 7
click at [341, 78] on div at bounding box center [289, 159] width 534 height 246
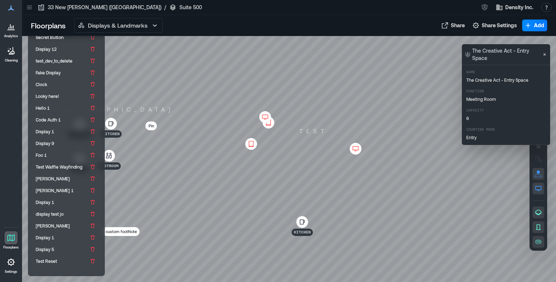
click at [544, 52] on icon "Close" at bounding box center [545, 54] width 6 height 6
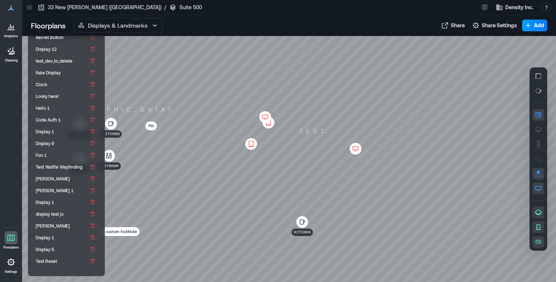
click at [538, 30] on button "Add" at bounding box center [534, 25] width 25 height 12
click at [263, 117] on icon at bounding box center [265, 116] width 9 height 7
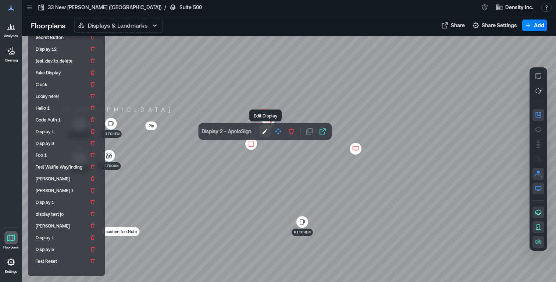
click at [266, 132] on icon "button" at bounding box center [265, 131] width 7 height 7
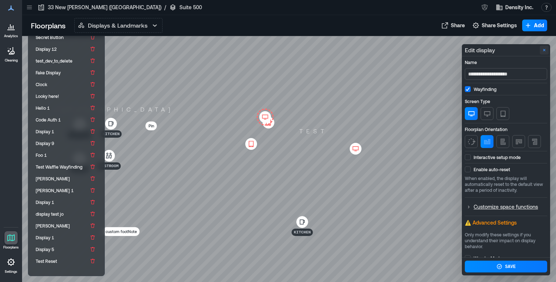
click at [545, 48] on icon "Close" at bounding box center [544, 50] width 6 height 6
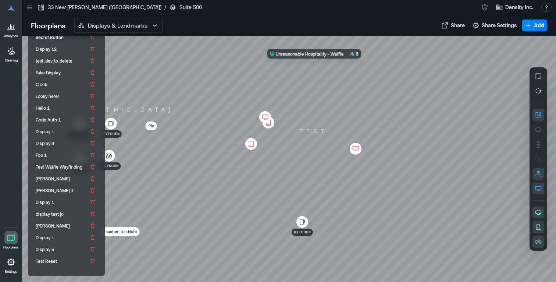
click at [331, 79] on div at bounding box center [289, 159] width 534 height 246
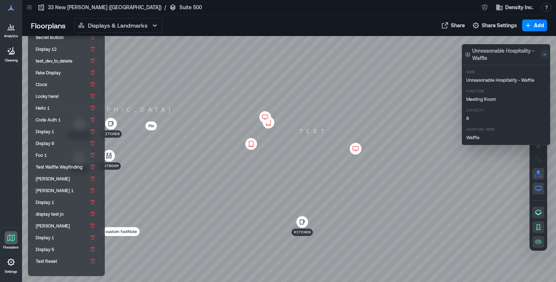
click at [545, 54] on icon "Close" at bounding box center [545, 54] width 6 height 6
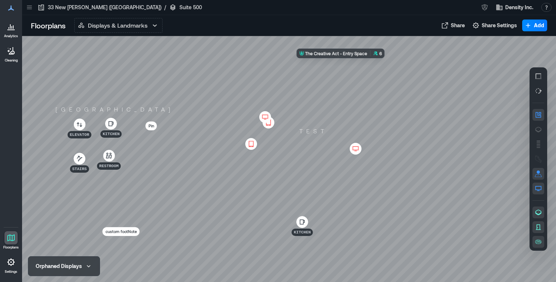
click at [353, 76] on div at bounding box center [289, 159] width 534 height 246
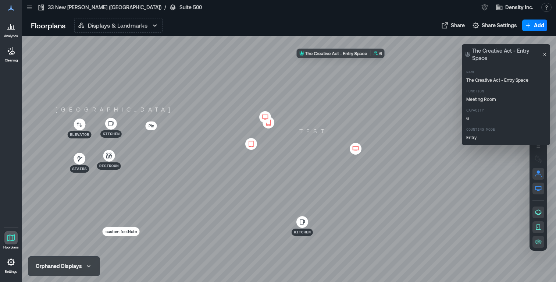
click at [350, 85] on div at bounding box center [289, 159] width 534 height 246
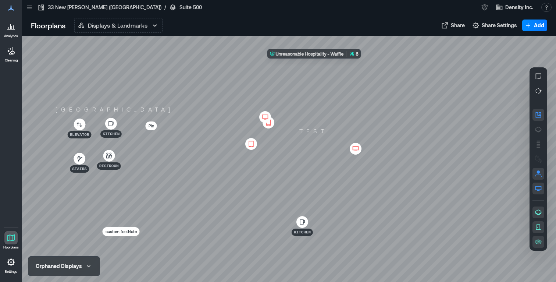
click at [322, 85] on div at bounding box center [289, 159] width 534 height 246
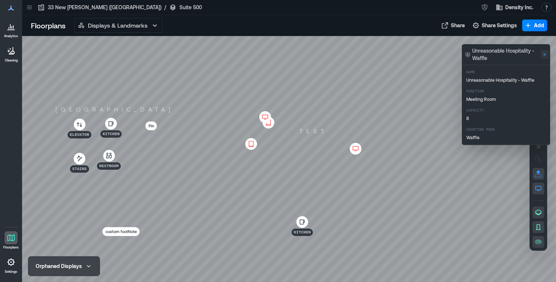
click at [547, 56] on icon "Close" at bounding box center [545, 54] width 6 height 6
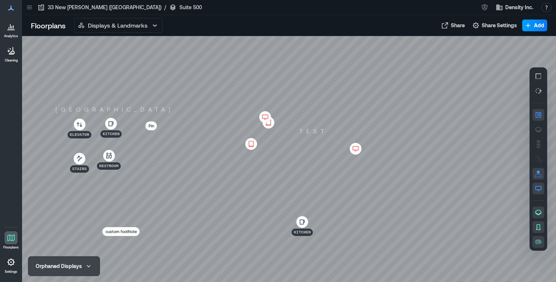
click at [539, 29] on button "Add" at bounding box center [534, 25] width 25 height 12
click at [466, 80] on div at bounding box center [289, 159] width 534 height 246
click at [356, 152] on icon at bounding box center [355, 148] width 9 height 7
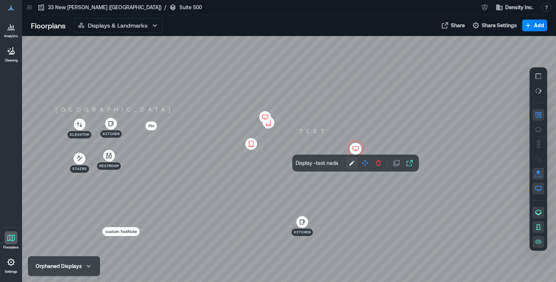
click at [350, 161] on icon "button" at bounding box center [351, 162] width 7 height 7
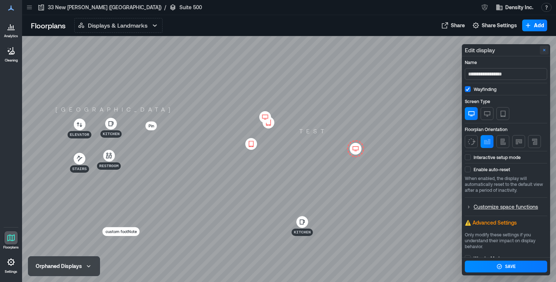
click at [545, 53] on button "Close" at bounding box center [544, 50] width 9 height 9
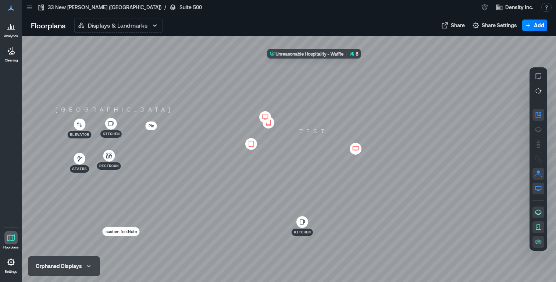
click at [333, 88] on div at bounding box center [289, 159] width 534 height 246
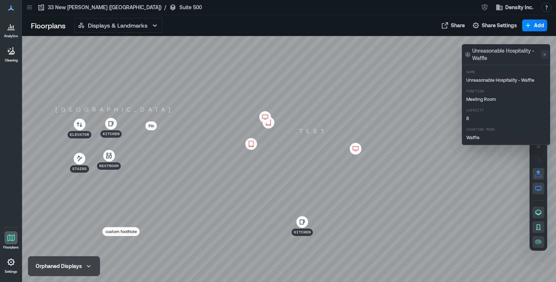
click at [547, 53] on icon "Close" at bounding box center [545, 54] width 6 height 6
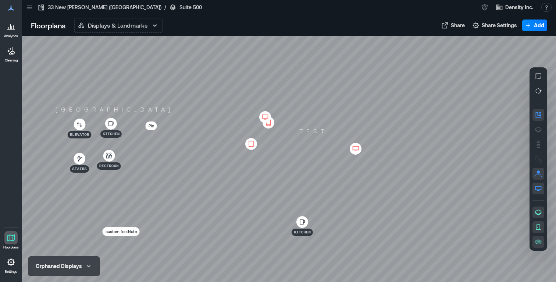
click at [270, 129] on div at bounding box center [289, 159] width 534 height 246
click at [266, 118] on icon at bounding box center [265, 116] width 9 height 7
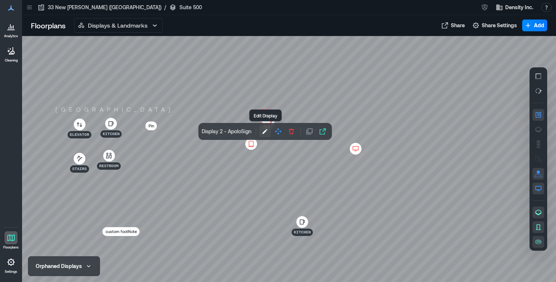
click at [264, 134] on icon "button" at bounding box center [265, 131] width 7 height 7
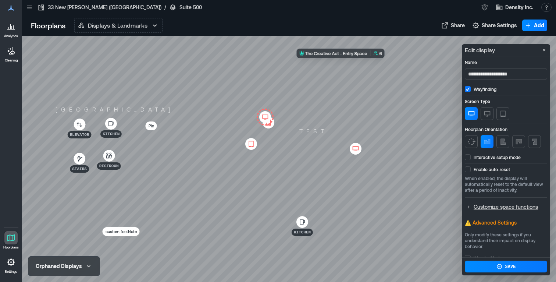
click at [357, 81] on div at bounding box center [289, 159] width 534 height 246
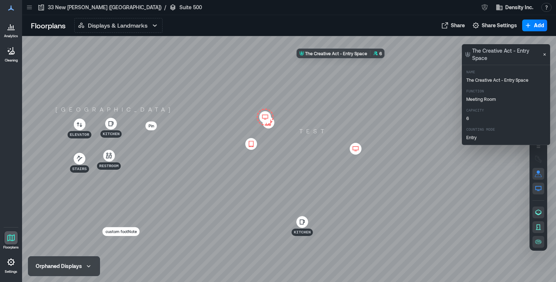
click at [363, 80] on div at bounding box center [289, 159] width 534 height 246
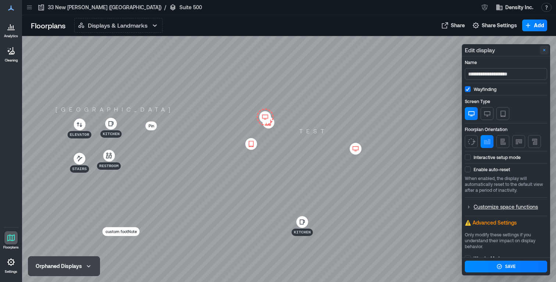
click at [543, 50] on icon "Close" at bounding box center [544, 50] width 6 height 6
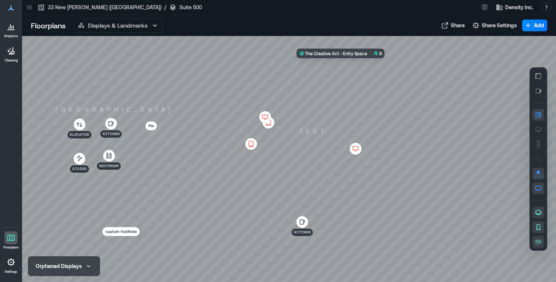
click at [354, 79] on div at bounding box center [289, 159] width 534 height 246
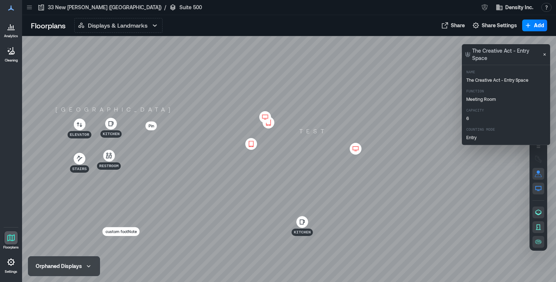
click at [262, 114] on icon at bounding box center [265, 116] width 9 height 7
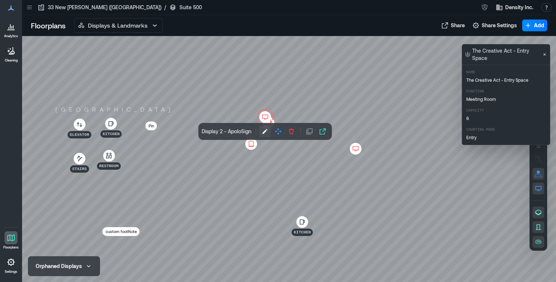
click at [267, 130] on icon "button" at bounding box center [265, 131] width 5 height 5
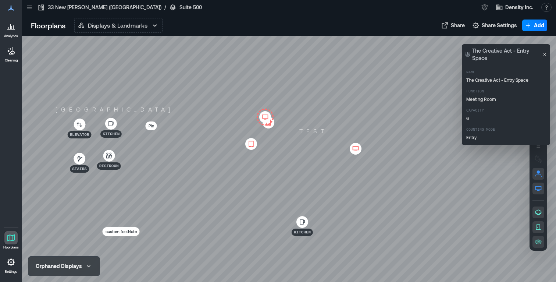
click at [265, 116] on icon at bounding box center [265, 116] width 9 height 7
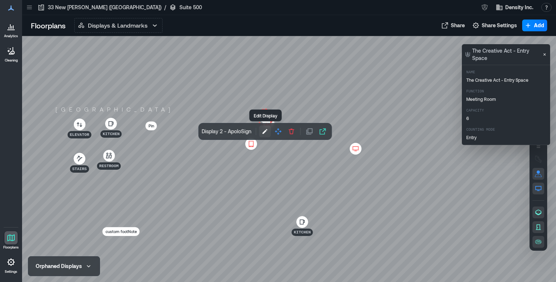
click at [266, 129] on icon "button" at bounding box center [265, 131] width 7 height 7
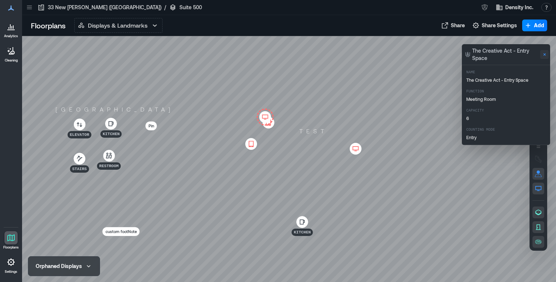
click at [543, 53] on icon "Close" at bounding box center [545, 54] width 6 height 6
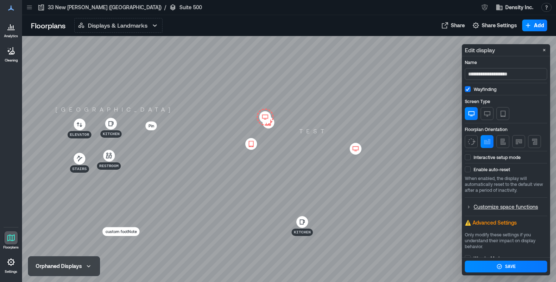
click at [269, 119] on icon at bounding box center [265, 116] width 9 height 7
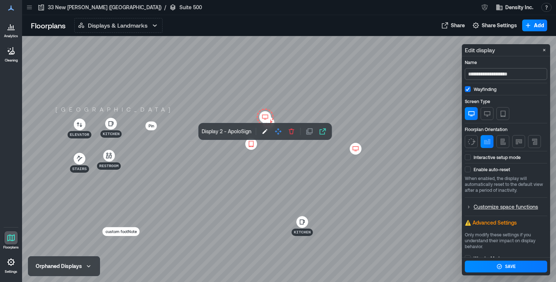
click at [509, 77] on input "**********" at bounding box center [506, 74] width 82 height 12
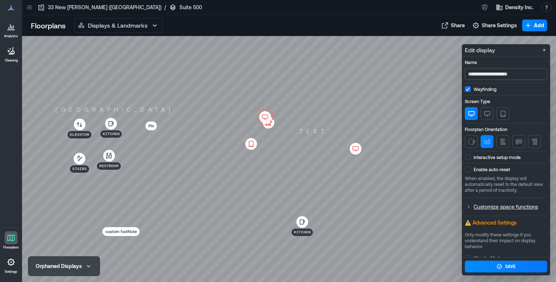
click at [509, 77] on input "**********" at bounding box center [506, 74] width 82 height 12
click at [509, 62] on p "Name" at bounding box center [505, 62] width 81 height 6
click at [509, 68] on input "**********" at bounding box center [506, 74] width 82 height 12
click at [357, 80] on div at bounding box center [289, 159] width 534 height 246
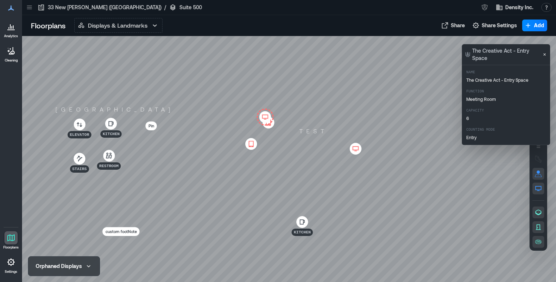
click at [359, 148] on icon at bounding box center [355, 148] width 9 height 7
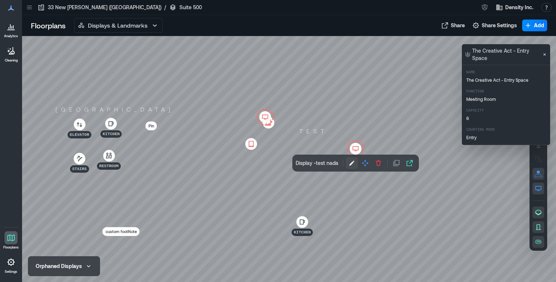
click at [352, 160] on icon "button" at bounding box center [351, 162] width 7 height 7
type input "**********"
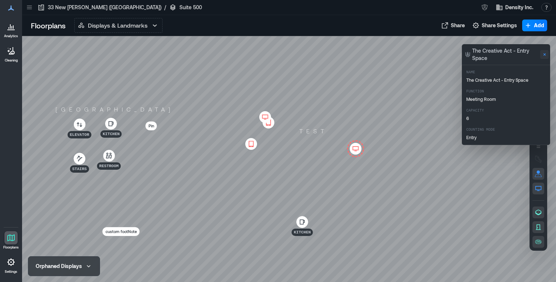
click at [545, 53] on icon "Close" at bounding box center [545, 54] width 6 height 6
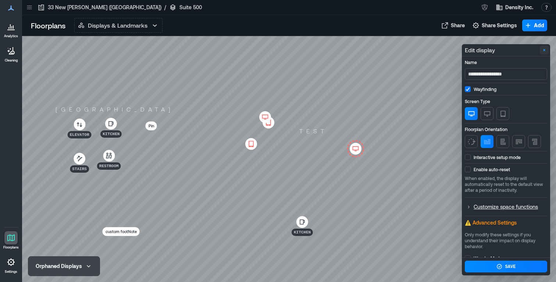
click at [544, 49] on icon "Close" at bounding box center [544, 50] width 6 height 6
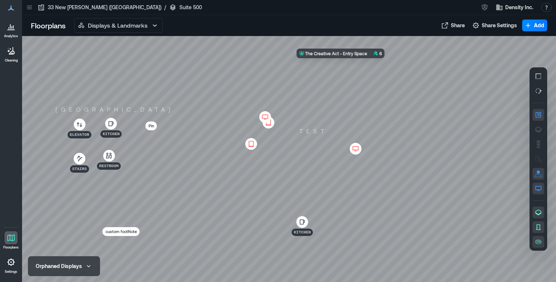
click at [355, 73] on div at bounding box center [289, 159] width 534 height 246
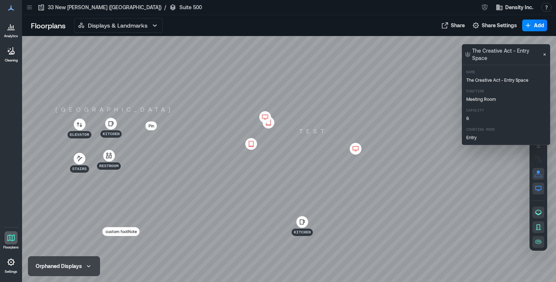
click at [543, 55] on icon "Close" at bounding box center [545, 54] width 6 height 6
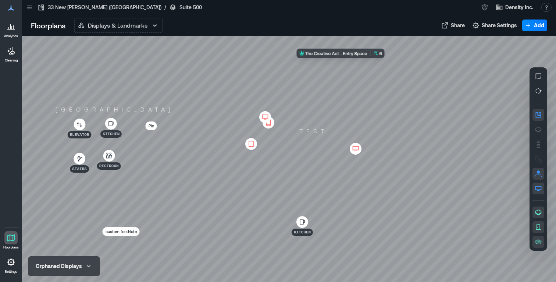
click at [354, 80] on div at bounding box center [289, 159] width 534 height 246
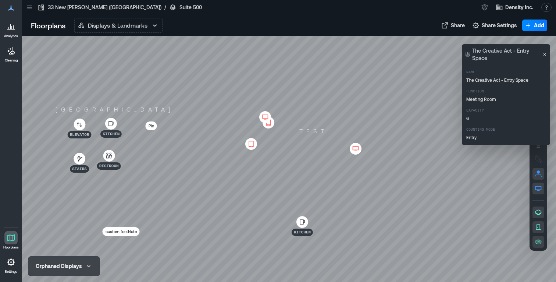
click at [326, 83] on div at bounding box center [289, 159] width 534 height 246
click at [348, 83] on div at bounding box center [289, 159] width 534 height 246
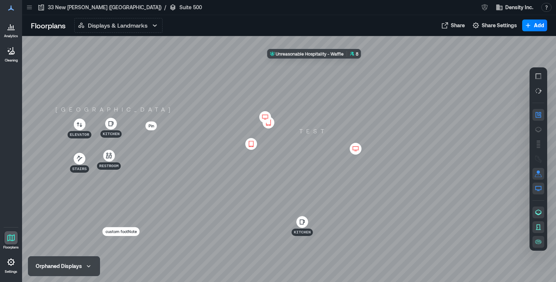
click at [331, 80] on div at bounding box center [289, 159] width 534 height 246
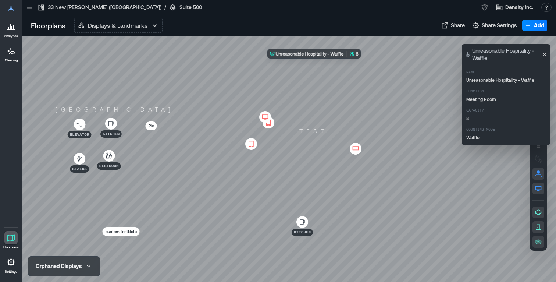
click at [331, 80] on div at bounding box center [289, 159] width 534 height 246
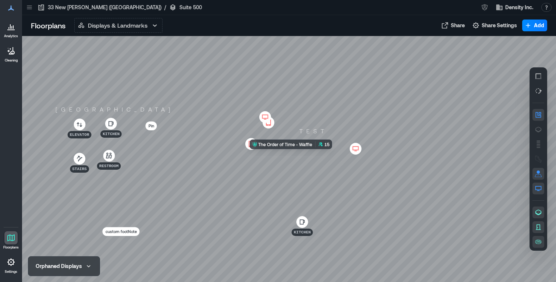
click at [326, 168] on div at bounding box center [289, 159] width 534 height 246
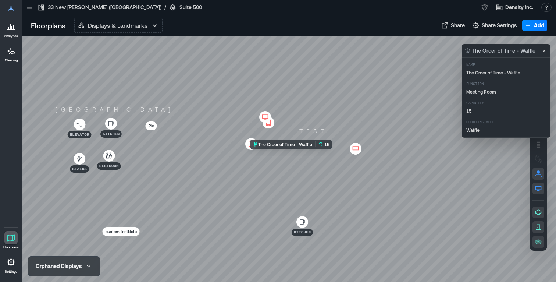
click at [326, 168] on div at bounding box center [289, 159] width 534 height 246
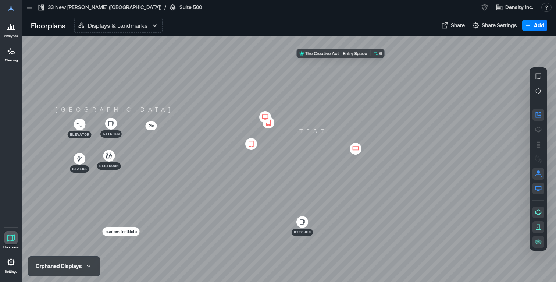
click at [360, 64] on div at bounding box center [289, 159] width 534 height 246
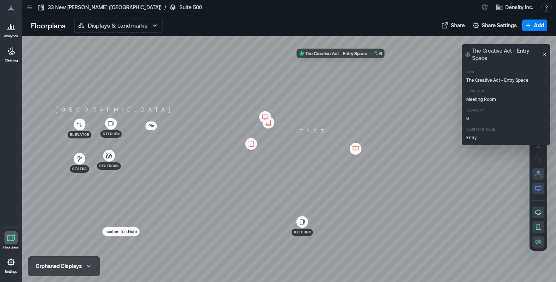
click at [360, 64] on div at bounding box center [289, 159] width 534 height 246
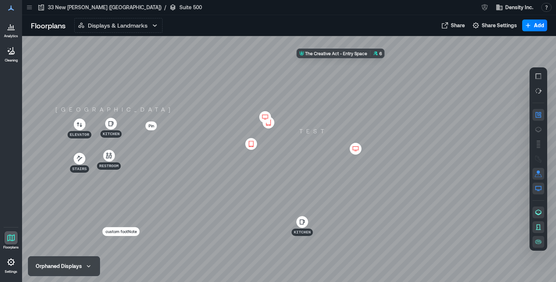
click at [360, 75] on div at bounding box center [289, 159] width 534 height 246
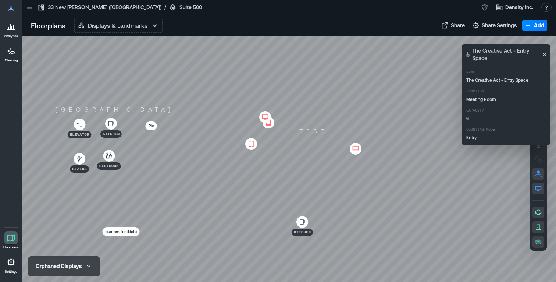
click at [399, 48] on div at bounding box center [289, 159] width 534 height 246
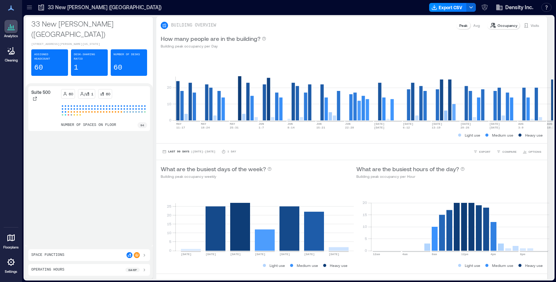
click at [6, 249] on link "Floorplans" at bounding box center [11, 240] width 20 height 23
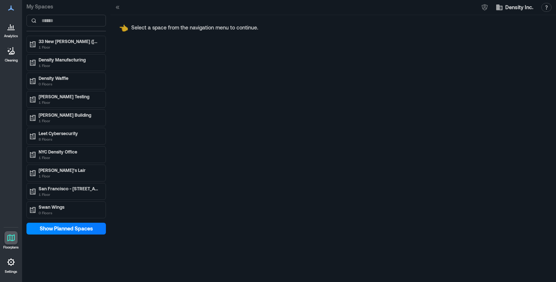
click at [57, 53] on div "33 New [PERSON_NAME] (SF) 1 Floor Density Manufacturing 1 Floor Density Waffle …" at bounding box center [65, 127] width 79 height 182
click at [58, 49] on p "1 Floor" at bounding box center [70, 47] width 62 height 6
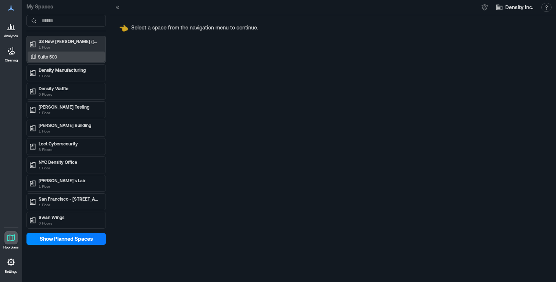
drag, startPoint x: 60, startPoint y: 57, endPoint x: 82, endPoint y: 60, distance: 22.3
click at [60, 56] on div "Suite 500" at bounding box center [64, 56] width 71 height 7
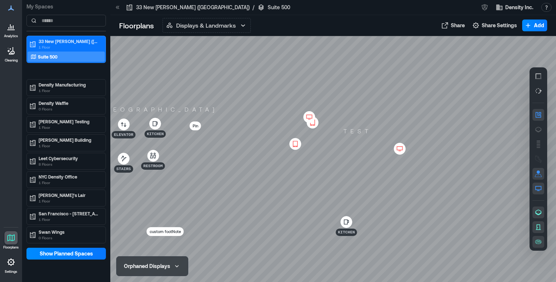
click at [338, 84] on div at bounding box center [333, 159] width 446 height 246
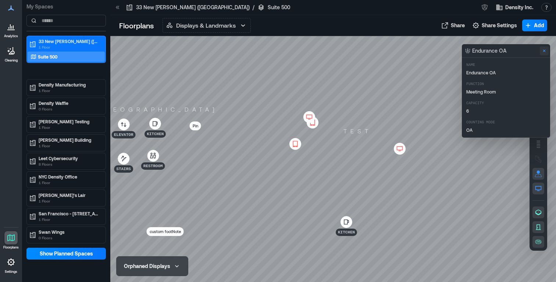
click at [545, 53] on icon "Close" at bounding box center [544, 51] width 6 height 6
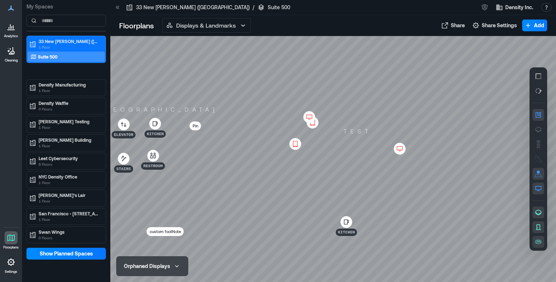
click at [310, 115] on icon at bounding box center [309, 116] width 9 height 7
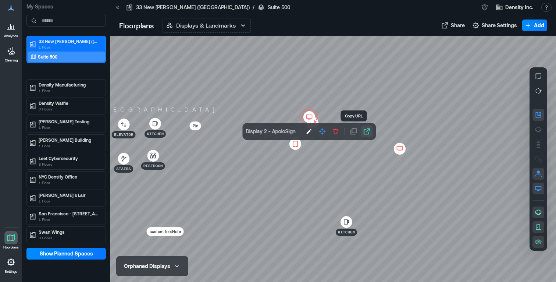
click at [366, 132] on icon "button" at bounding box center [366, 131] width 7 height 7
click at [310, 132] on icon "button" at bounding box center [309, 131] width 7 height 7
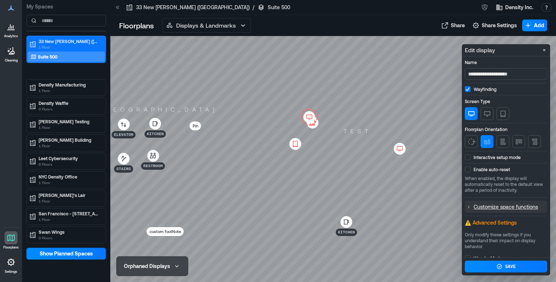
click at [467, 205] on icon at bounding box center [469, 207] width 6 height 6
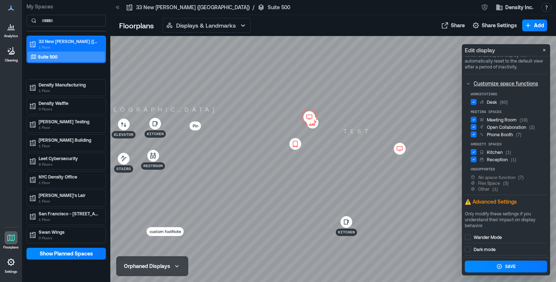
scroll to position [105, 0]
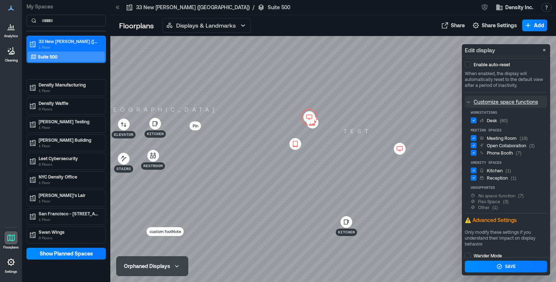
click at [468, 103] on icon at bounding box center [469, 102] width 6 height 6
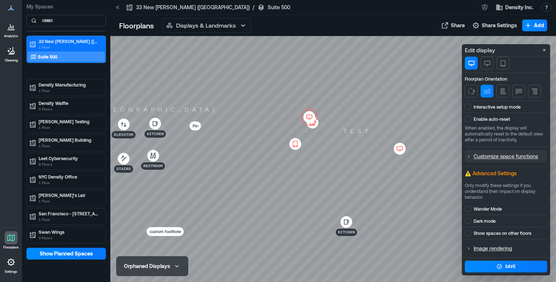
scroll to position [49, 0]
click at [470, 157] on icon at bounding box center [469, 157] width 6 height 6
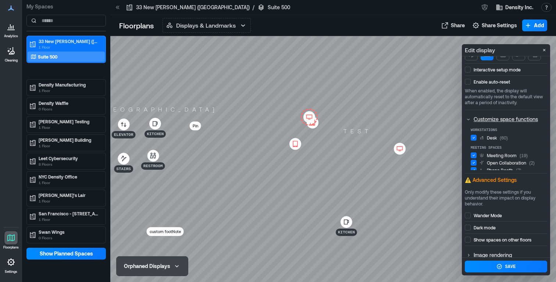
scroll to position [105, 0]
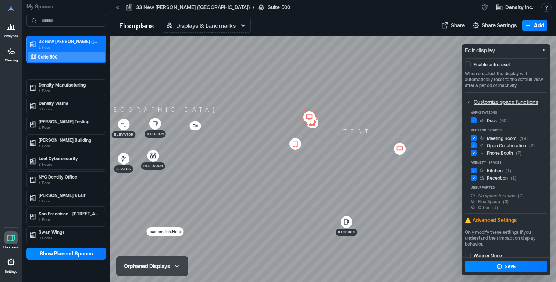
click at [475, 138] on icon at bounding box center [473, 138] width 5 height 9
click at [473, 137] on span at bounding box center [474, 138] width 6 height 6
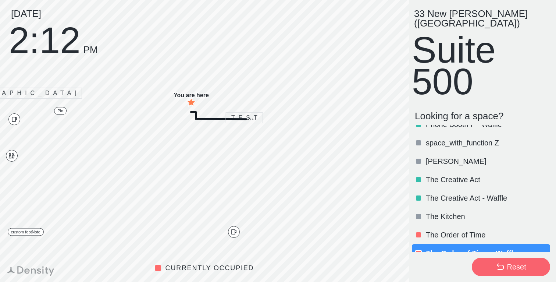
scroll to position [342, 0]
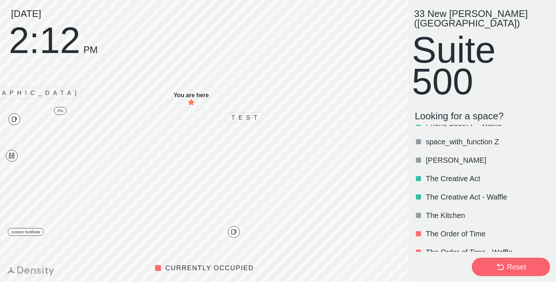
click at [443, 151] on div "[PERSON_NAME]" at bounding box center [481, 160] width 138 height 18
